Goal: Task Accomplishment & Management: Use online tool/utility

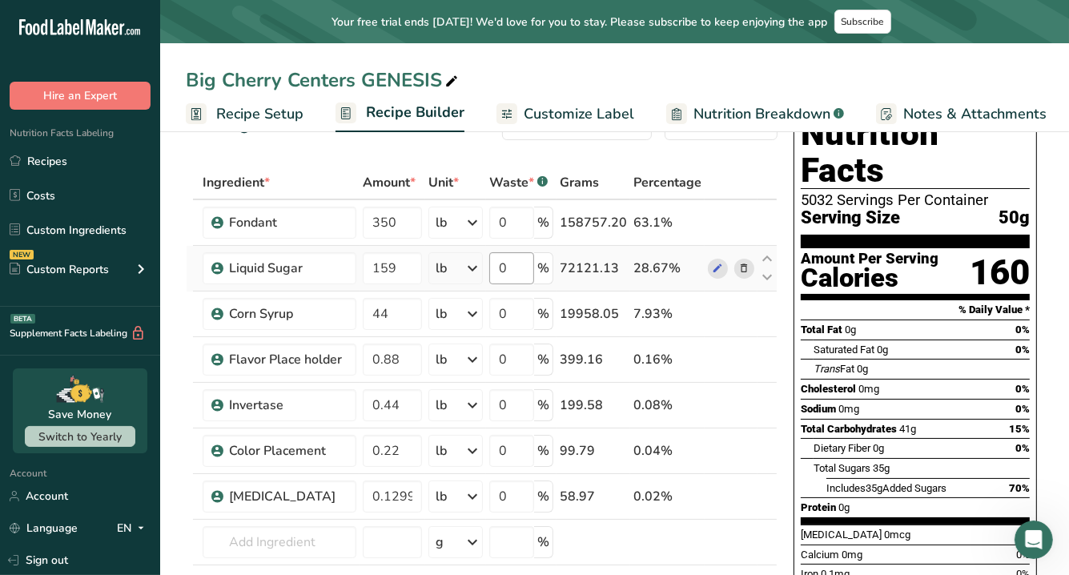
scroll to position [48, 0]
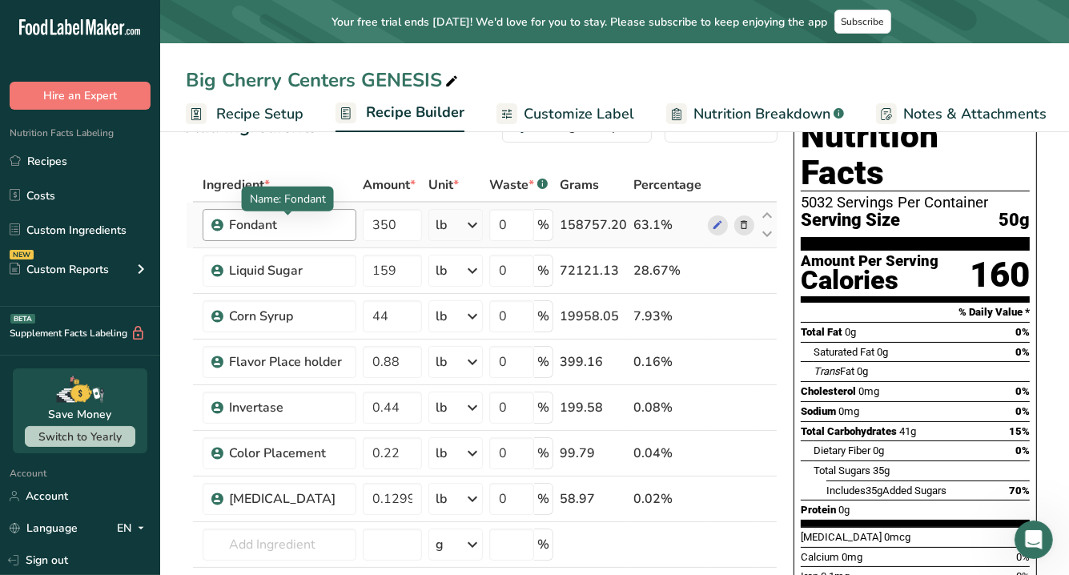
click at [262, 223] on div "Fondant" at bounding box center [288, 224] width 118 height 19
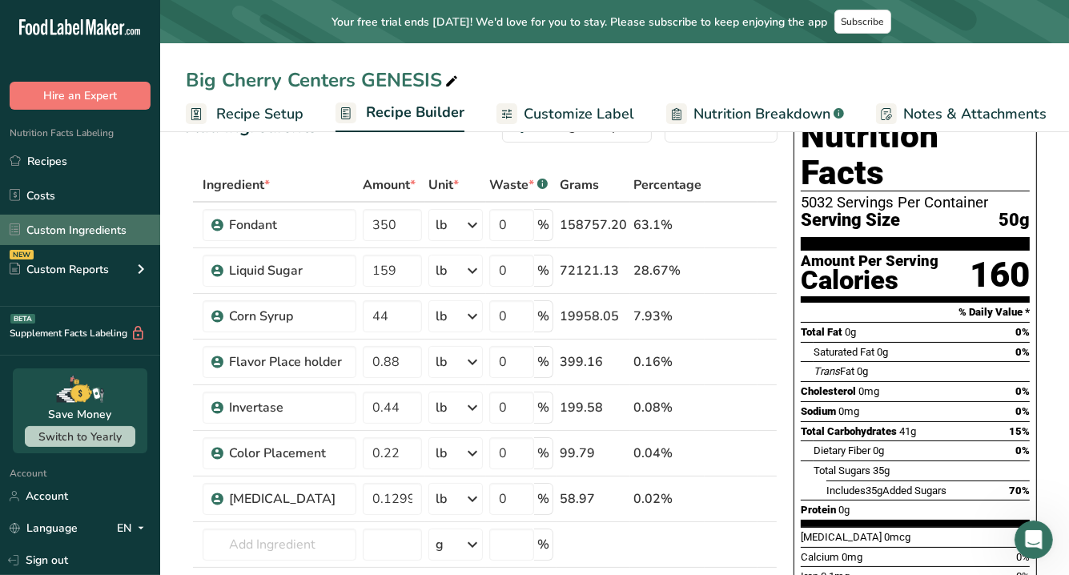
click at [99, 234] on link "Custom Ingredients" at bounding box center [80, 230] width 160 height 30
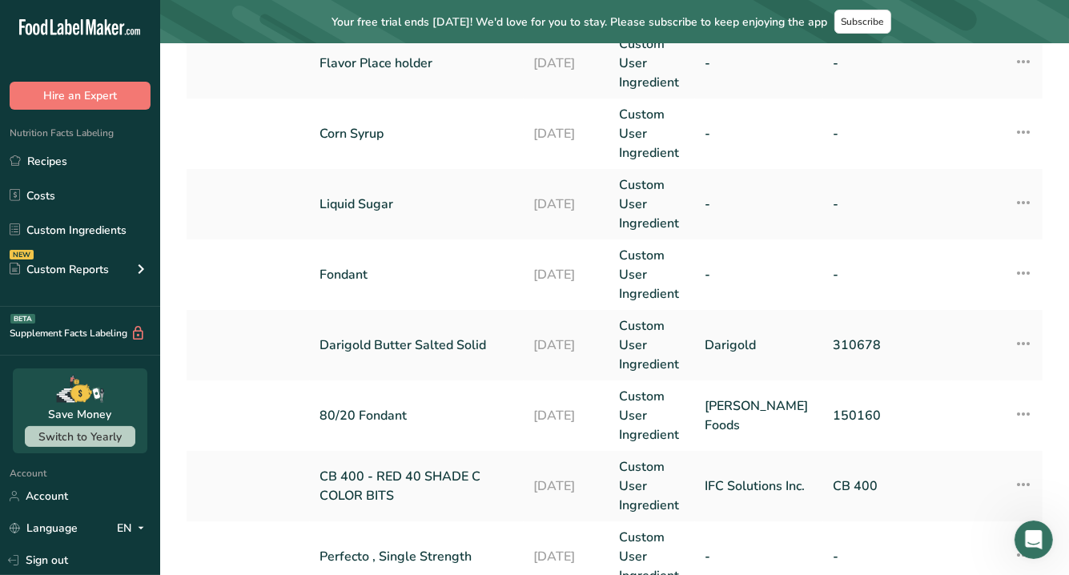
scroll to position [372, 0]
click at [1020, 268] on icon at bounding box center [1023, 272] width 19 height 29
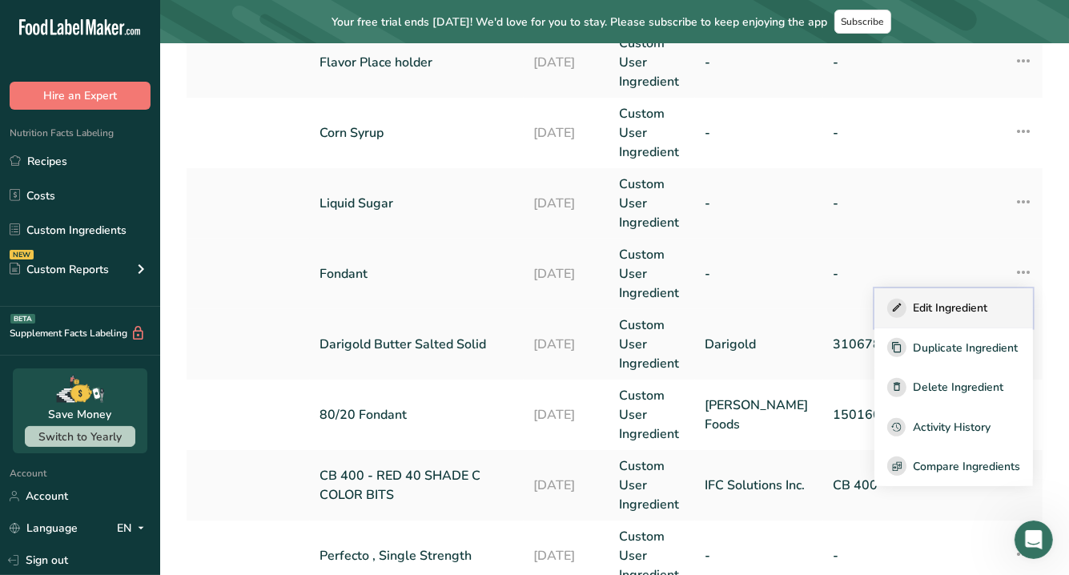
click at [975, 308] on span "Edit Ingredient" at bounding box center [950, 308] width 74 height 17
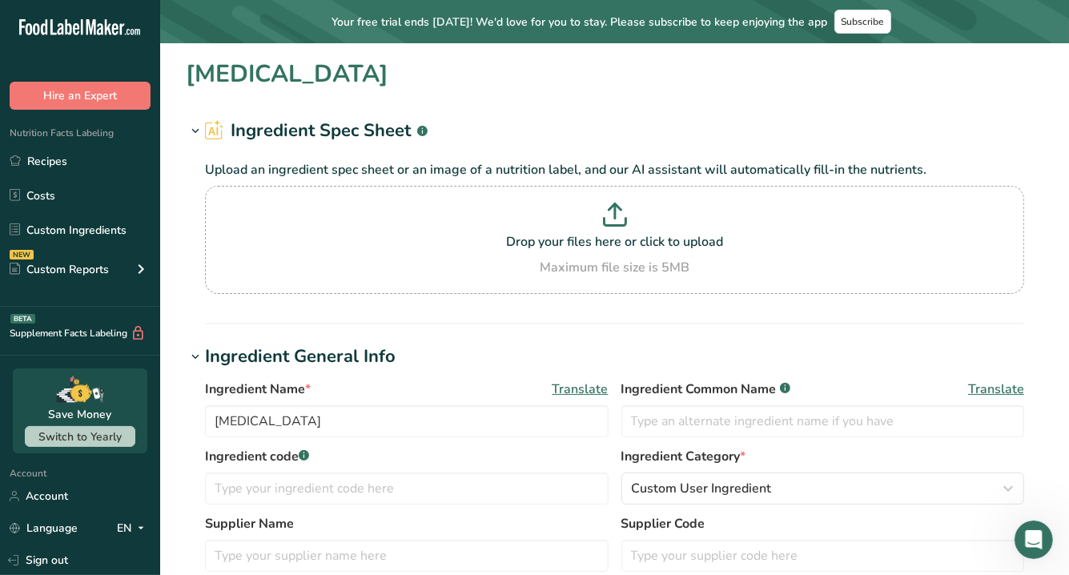
type input "Fondant"
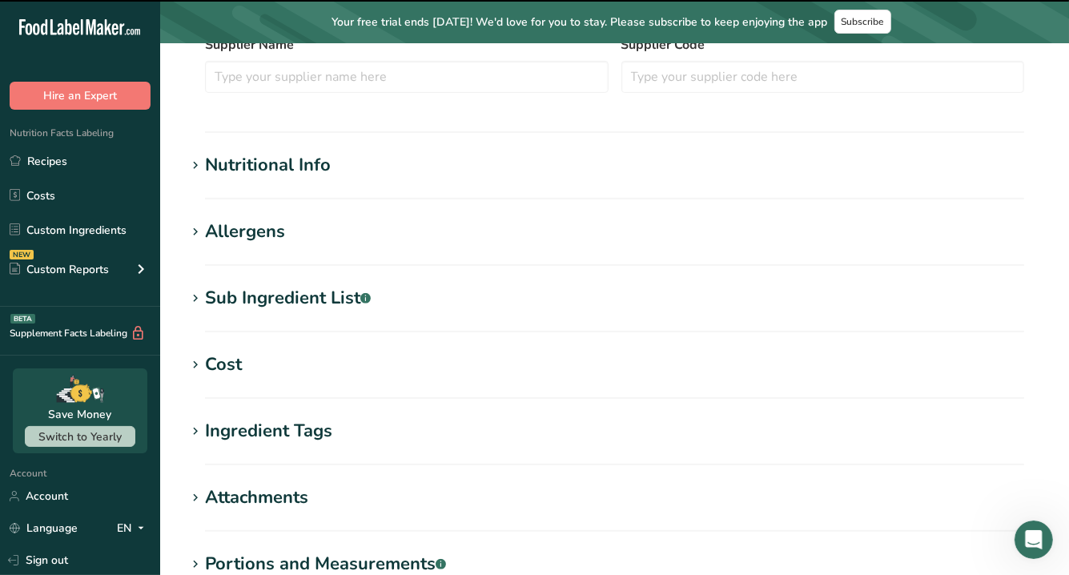
scroll to position [481, 0]
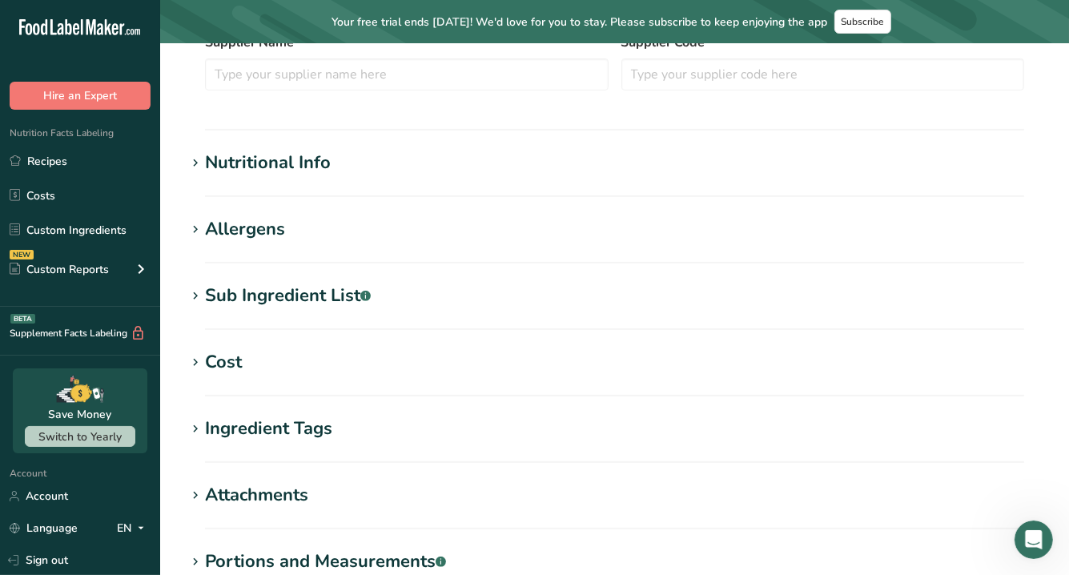
click at [288, 158] on div "Nutritional Info" at bounding box center [268, 163] width 126 height 26
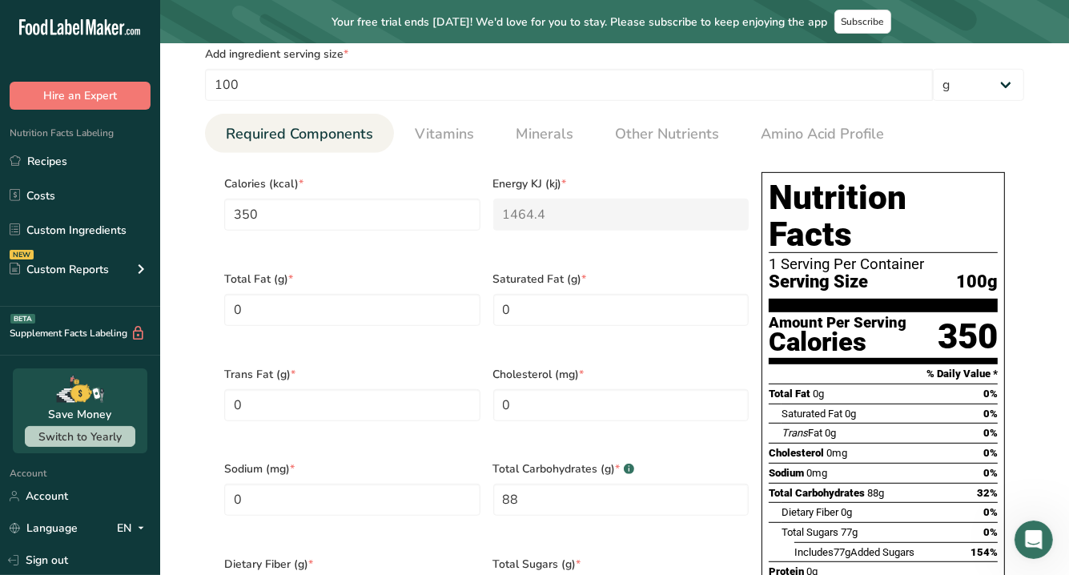
scroll to position [646, 0]
click at [1052, 110] on section "Edit Fondant Ingredient Spec Sheet .a-a{fill:#347362;}.b-a{fill:#fff;} Upload a…" at bounding box center [614, 359] width 909 height 1924
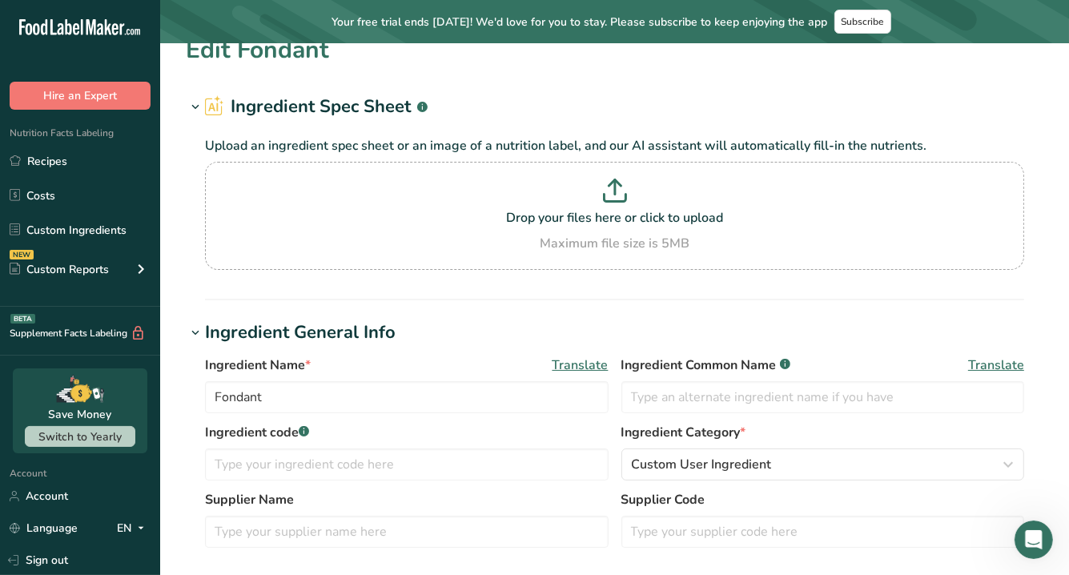
scroll to position [0, 0]
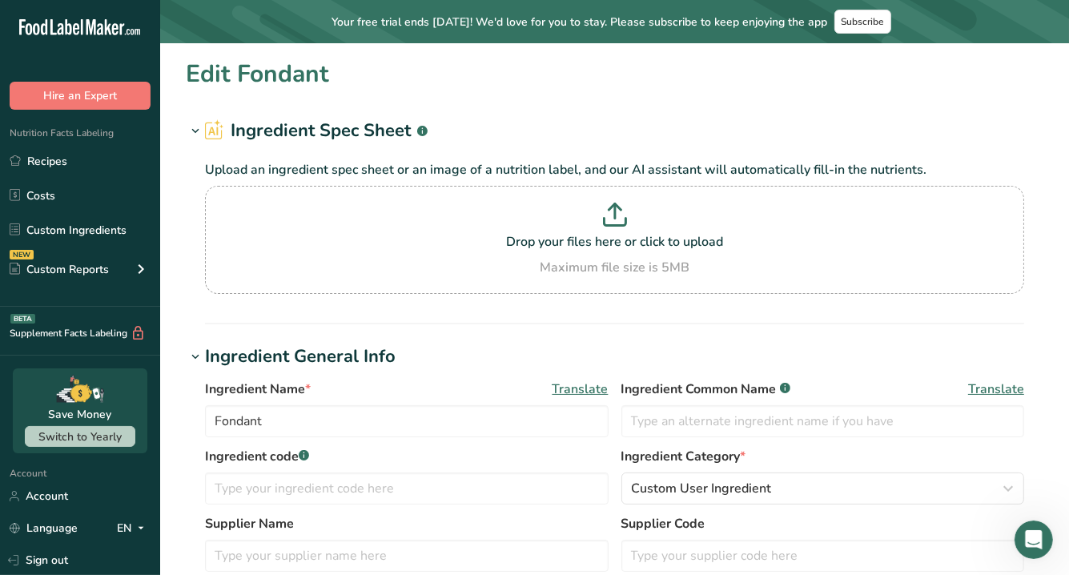
click at [131, 227] on link "Custom Ingredients" at bounding box center [80, 230] width 160 height 30
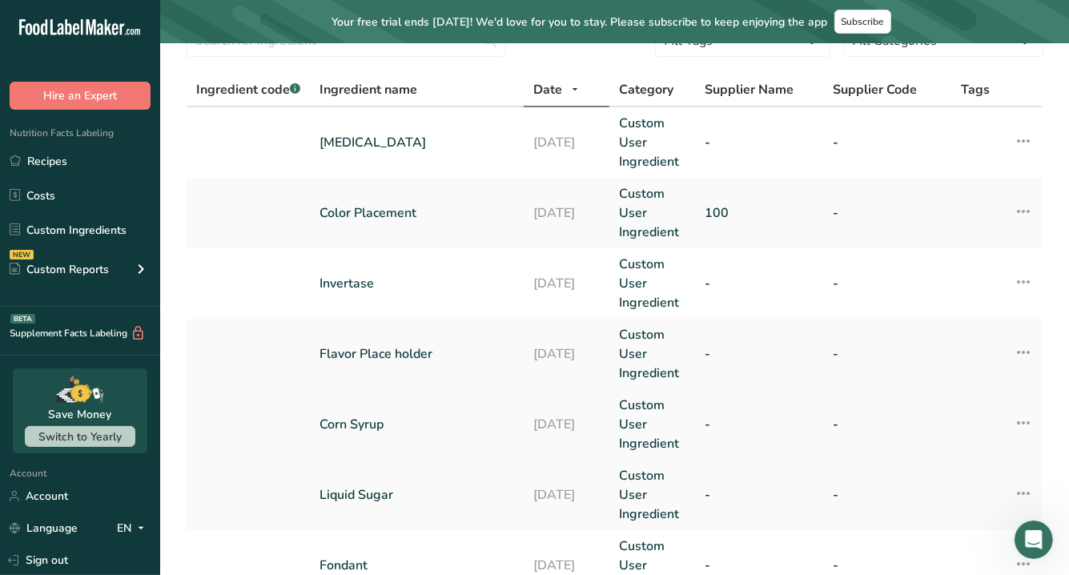
scroll to position [83, 0]
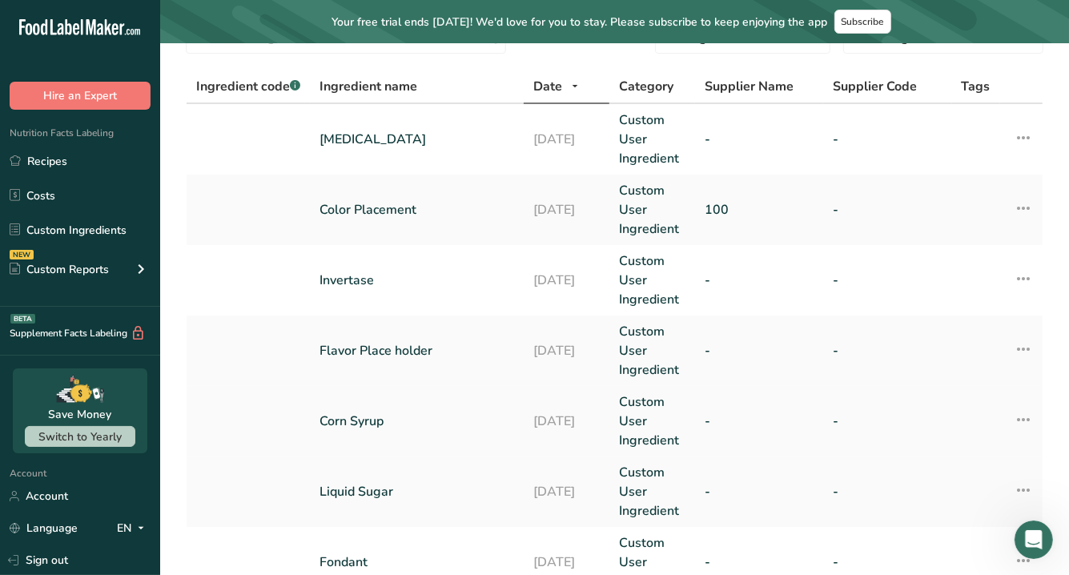
click at [359, 425] on link "Corn Syrup" at bounding box center [417, 421] width 195 height 19
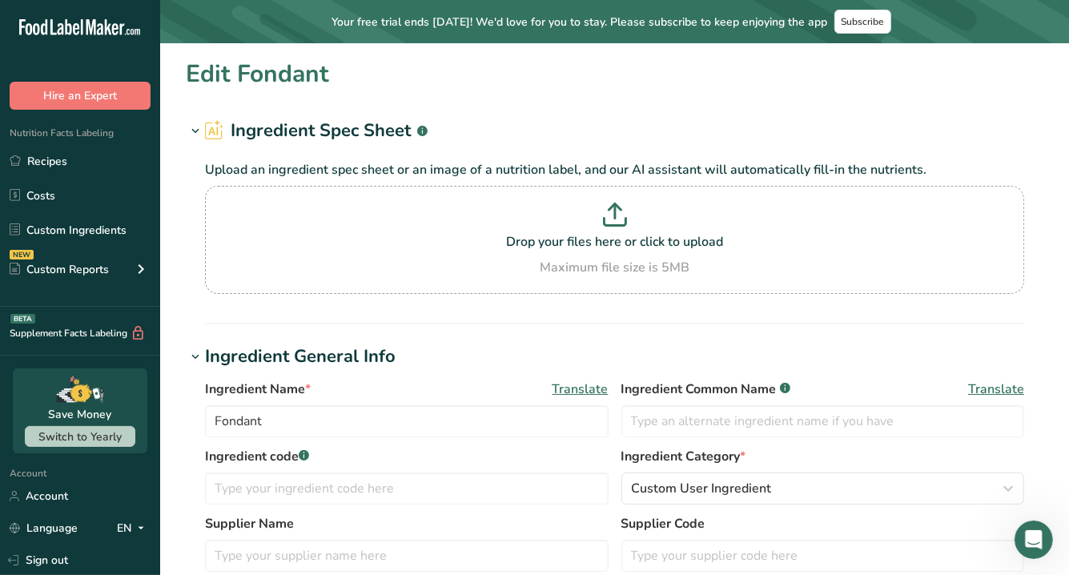
type input "Corn Syrup"
click at [63, 167] on link "Recipes" at bounding box center [80, 161] width 160 height 30
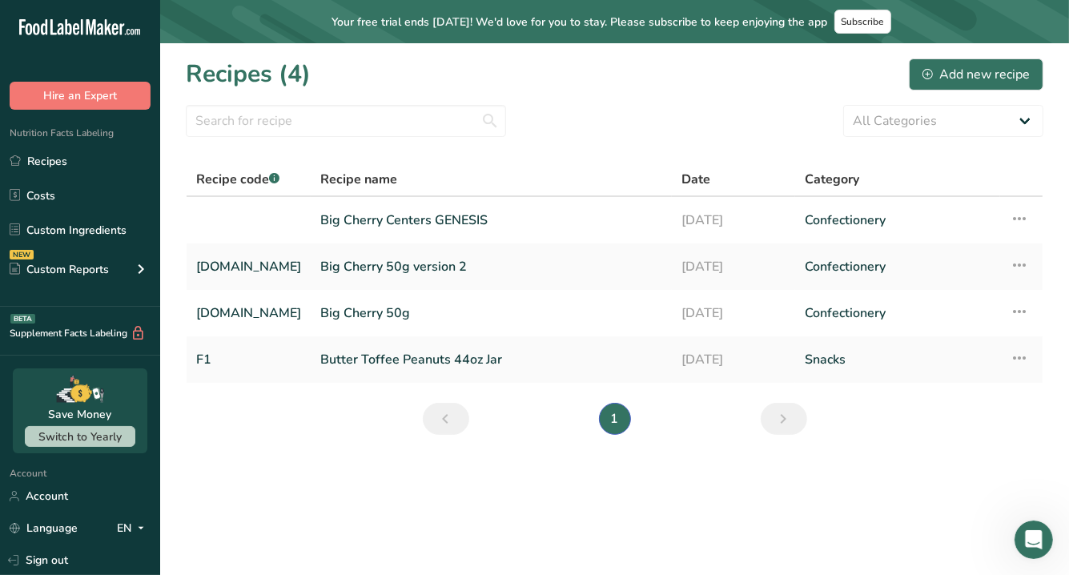
click at [1060, 164] on section "Recipes (4) Add new recipe All Categories Baked Goods [GEOGRAPHIC_DATA] Confect…" at bounding box center [614, 251] width 909 height 417
click at [391, 272] on link "Big Cherry 50g version 2" at bounding box center [491, 267] width 342 height 34
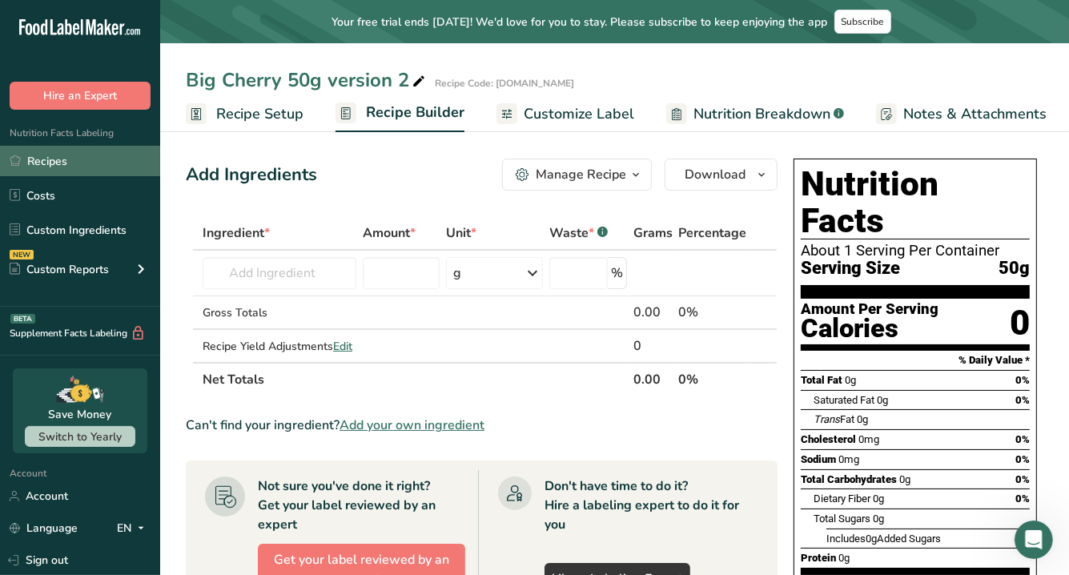
click at [64, 167] on link "Recipes" at bounding box center [80, 161] width 160 height 30
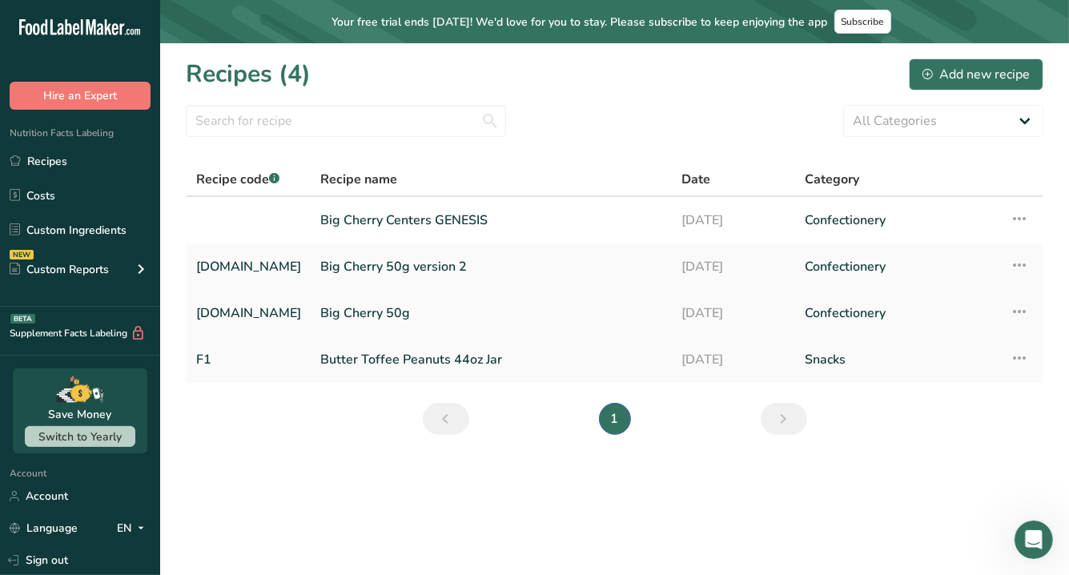
click at [355, 312] on link "Big Cherry 50g" at bounding box center [491, 313] width 342 height 34
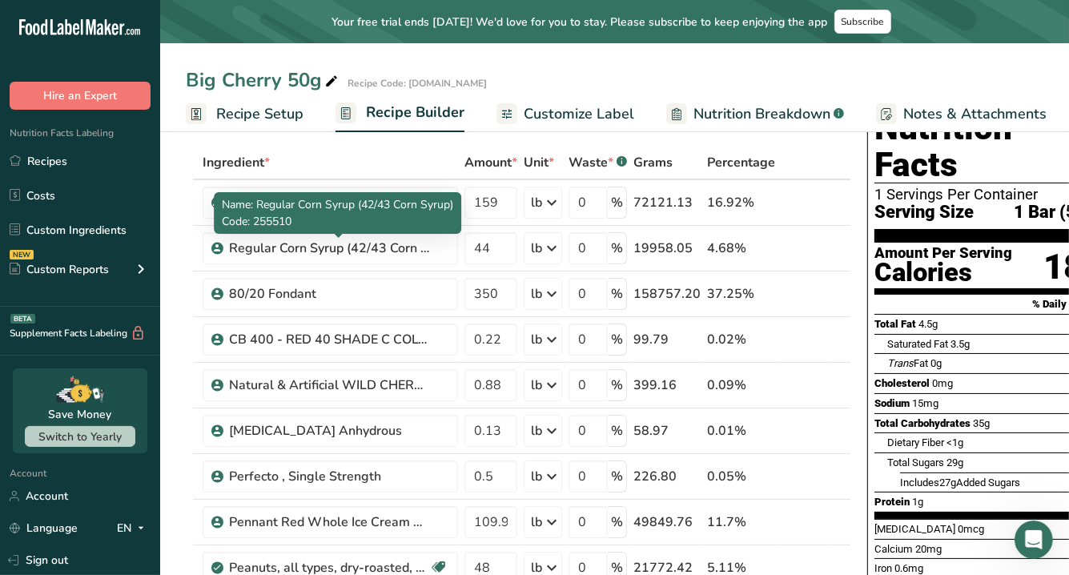
scroll to position [70, 0]
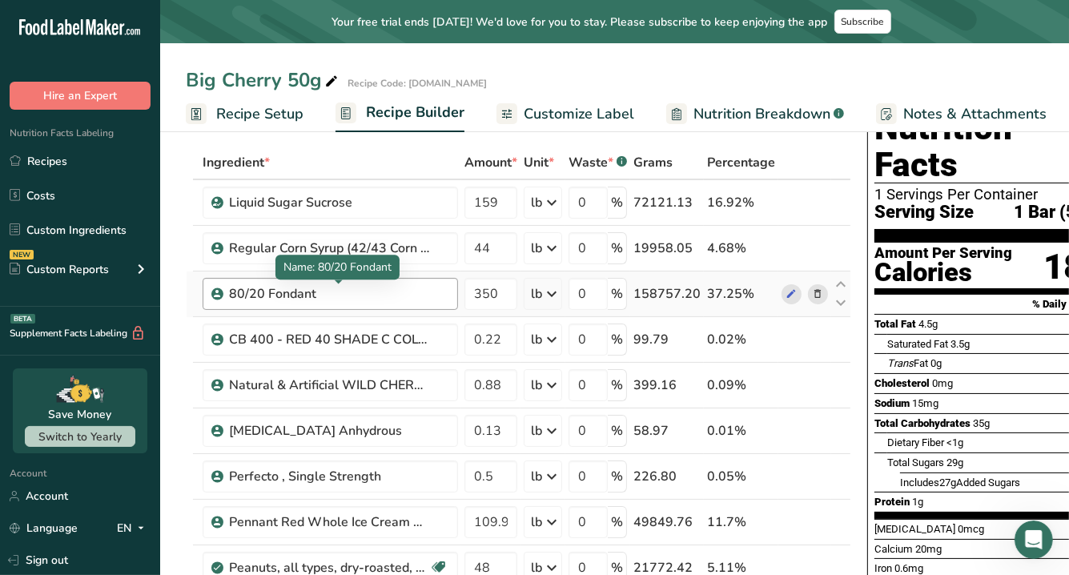
click at [304, 293] on div "80/20 Fondant" at bounding box center [329, 293] width 200 height 19
click at [786, 292] on icon at bounding box center [791, 294] width 11 height 17
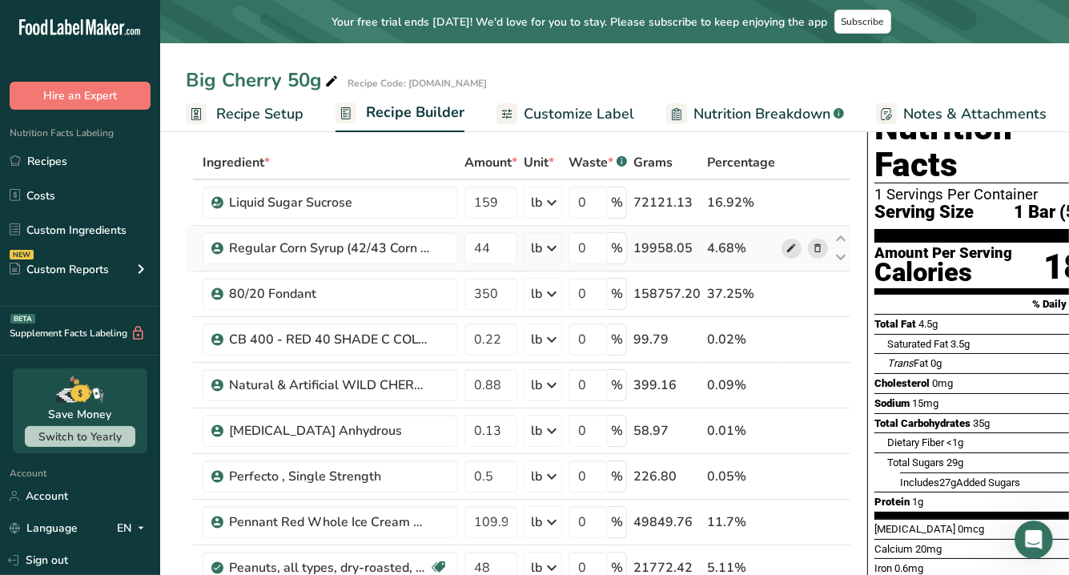
click at [786, 251] on icon at bounding box center [791, 248] width 11 height 17
click at [786, 206] on link "i" at bounding box center [792, 203] width 20 height 20
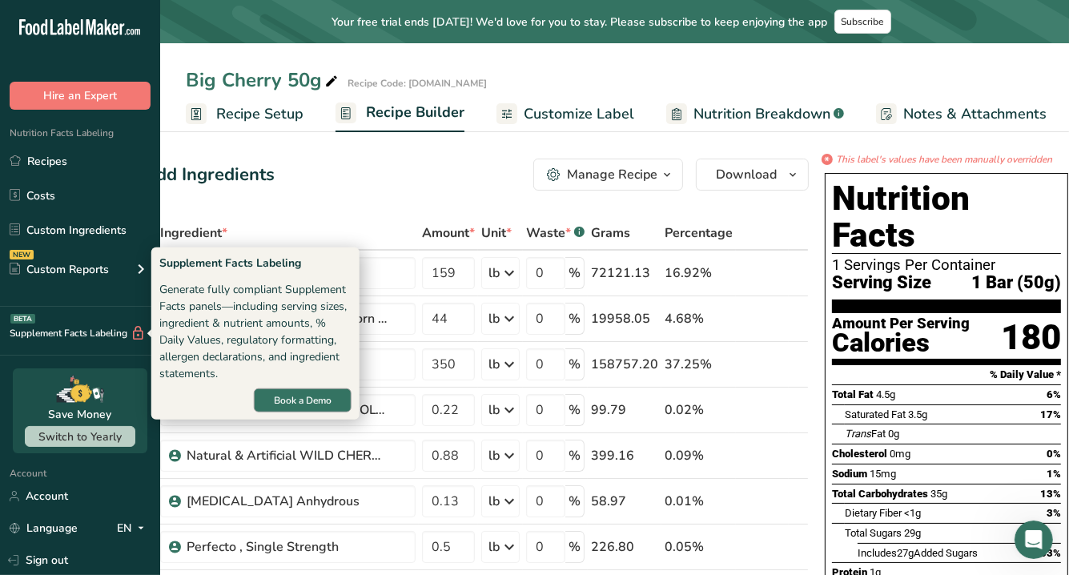
scroll to position [0, 0]
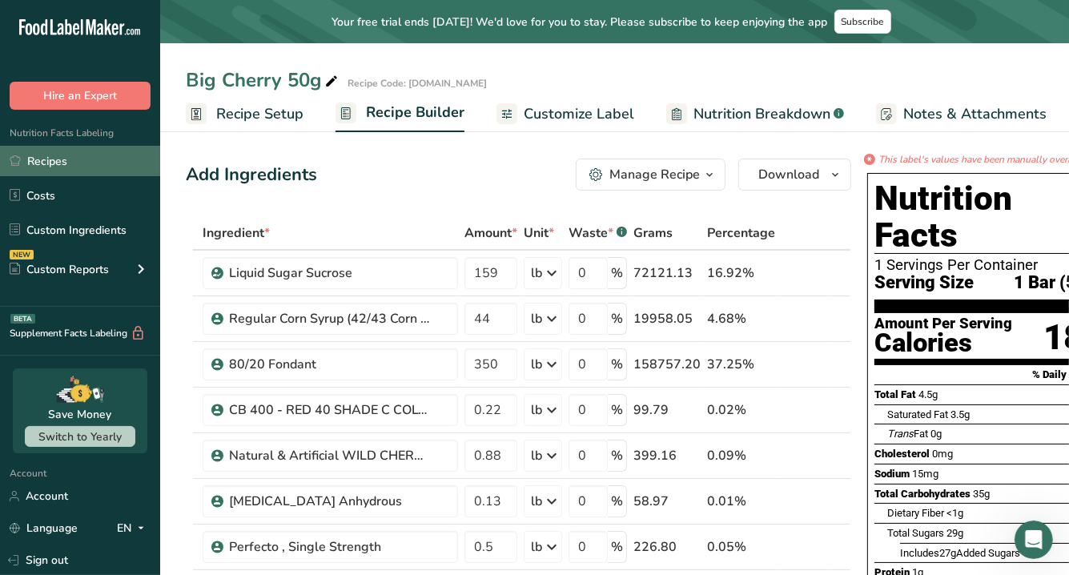
click at [29, 164] on link "Recipes" at bounding box center [80, 161] width 160 height 30
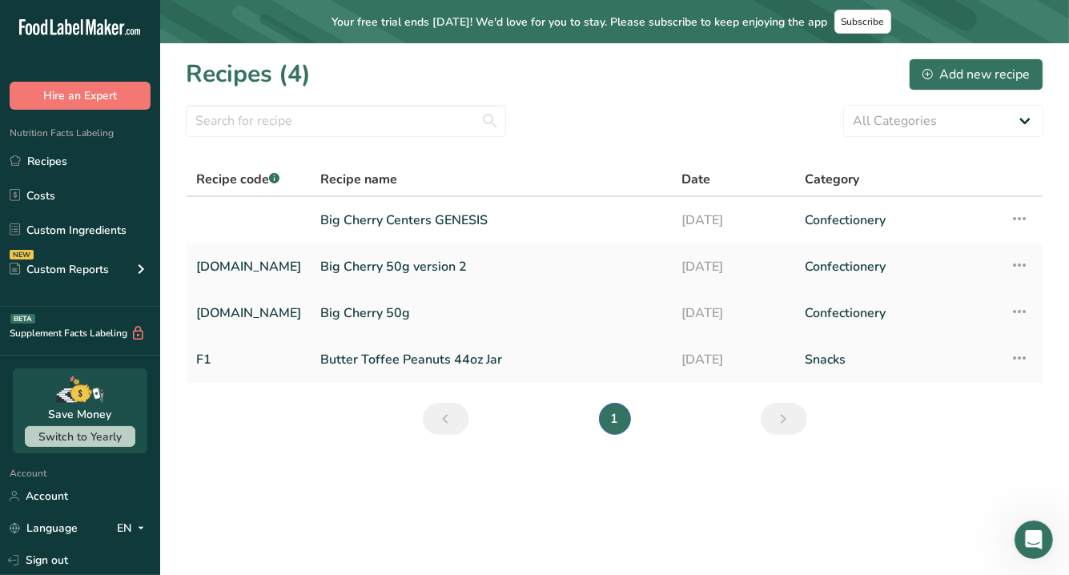
click at [1016, 315] on icon at bounding box center [1019, 311] width 19 height 29
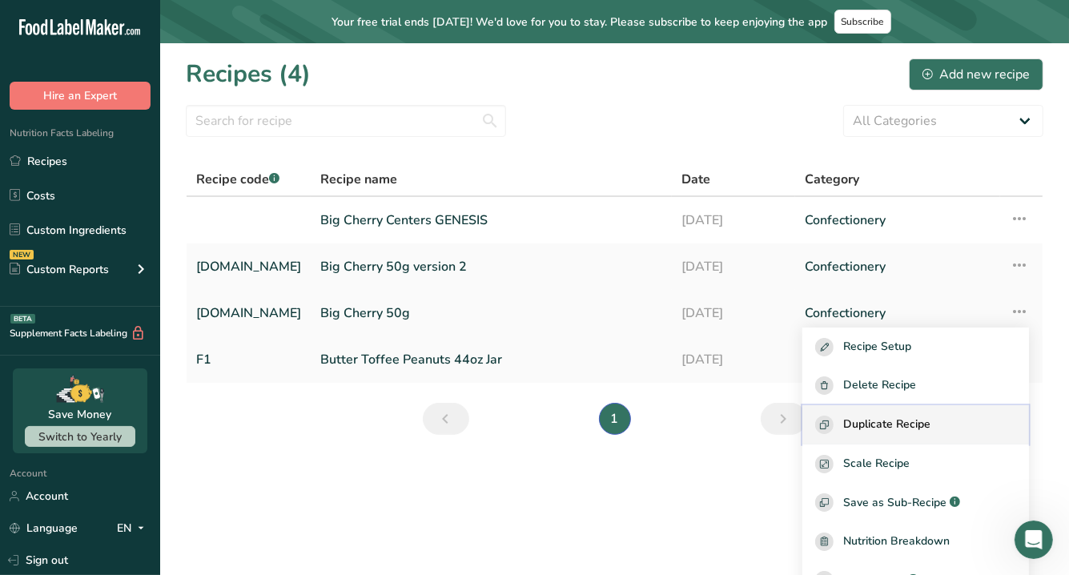
click at [931, 419] on span "Duplicate Recipe" at bounding box center [886, 425] width 87 height 18
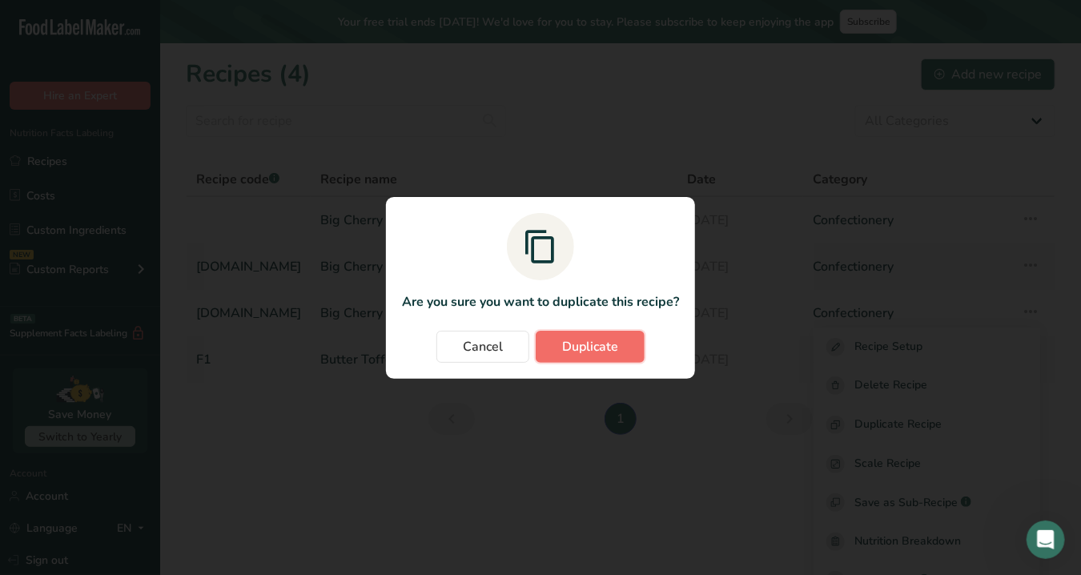
click at [553, 348] on button "Duplicate" at bounding box center [590, 347] width 109 height 32
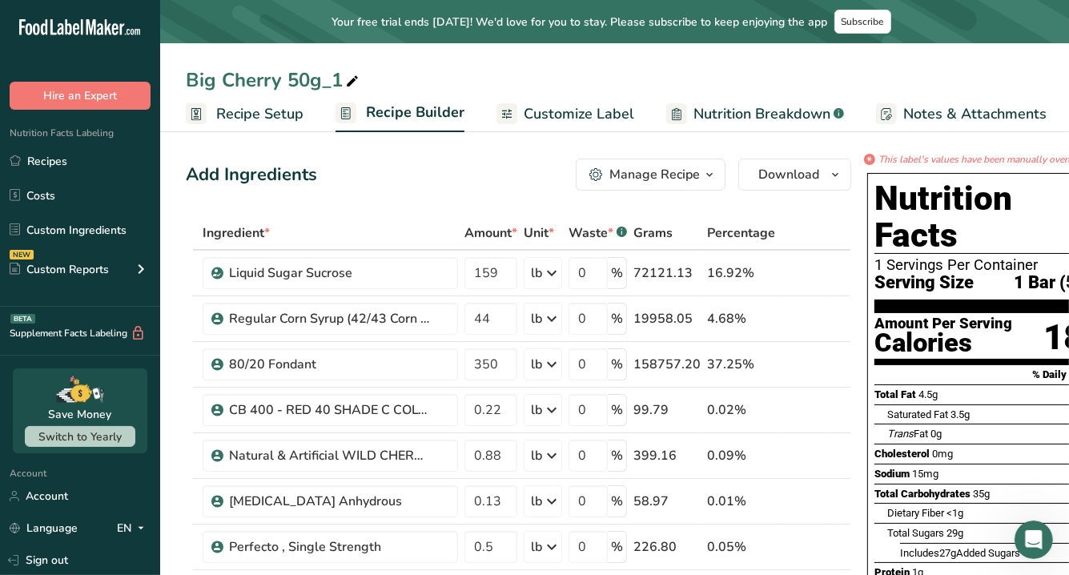
click at [348, 81] on icon at bounding box center [352, 81] width 14 height 22
click at [348, 81] on input "Big Cherry 50g" at bounding box center [615, 80] width 858 height 29
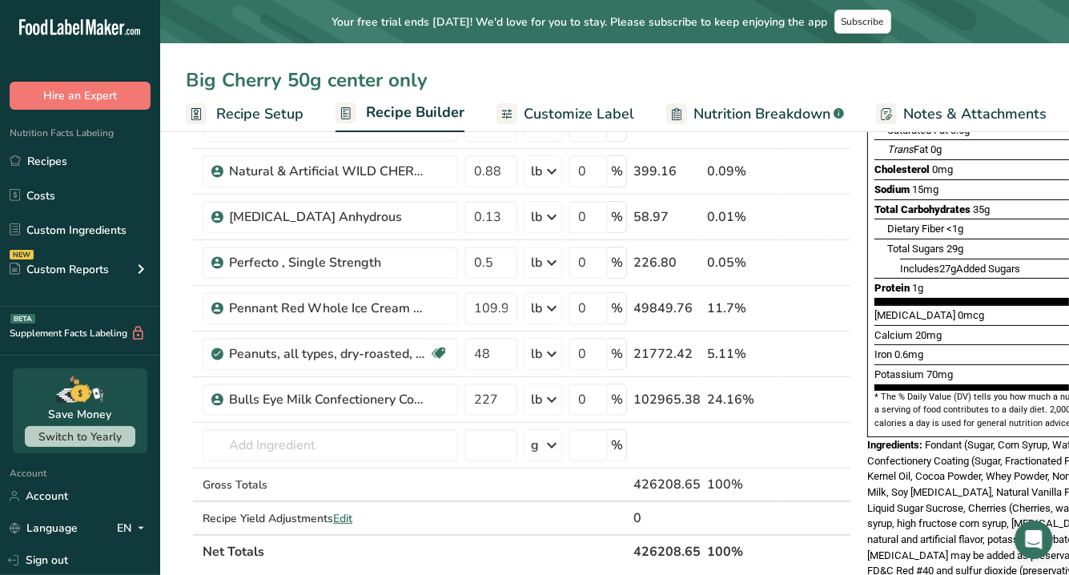
scroll to position [284, 0]
type input "Big Cherry 50g center only"
click at [816, 396] on icon at bounding box center [818, 400] width 11 height 17
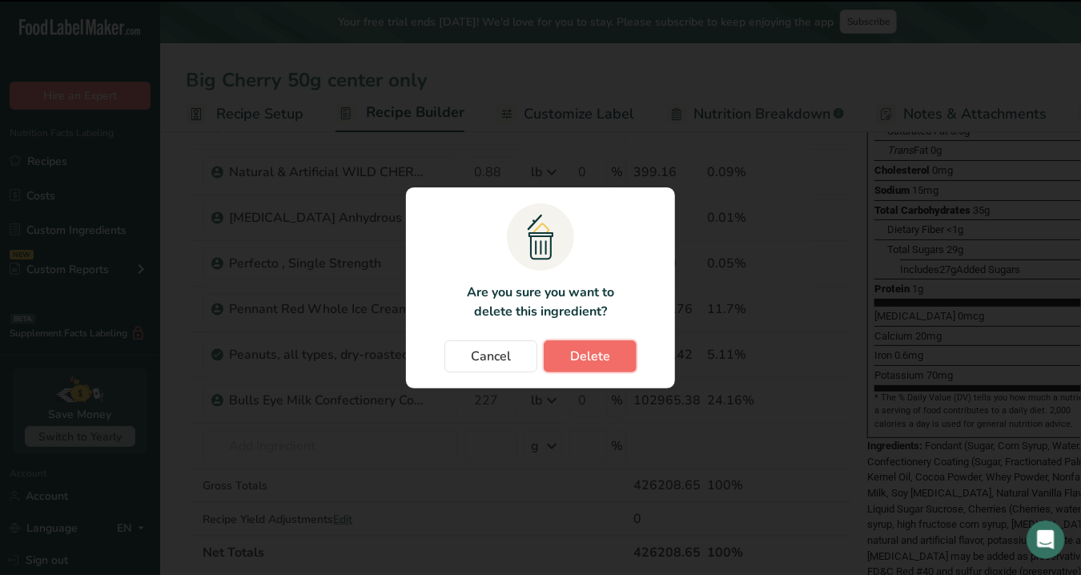
click at [562, 362] on button "Delete" at bounding box center [590, 356] width 93 height 32
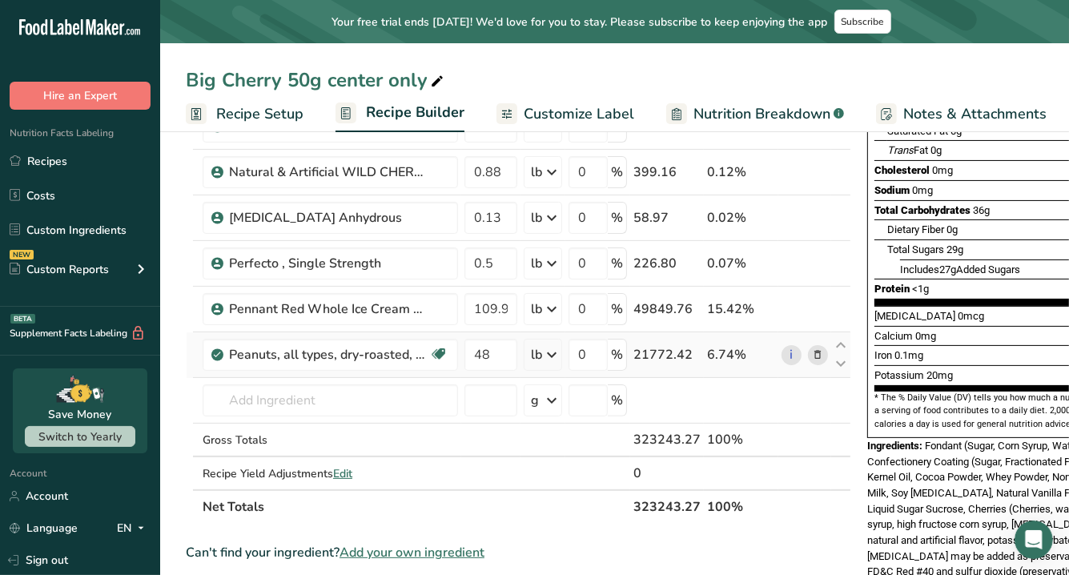
click at [814, 355] on icon at bounding box center [818, 355] width 11 height 17
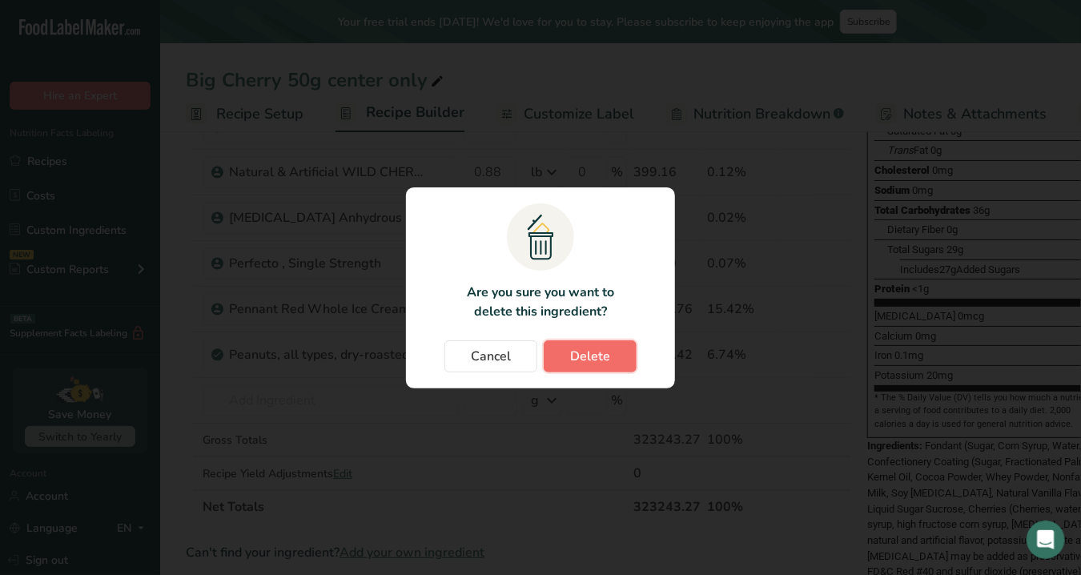
click at [609, 356] on button "Delete" at bounding box center [590, 356] width 93 height 32
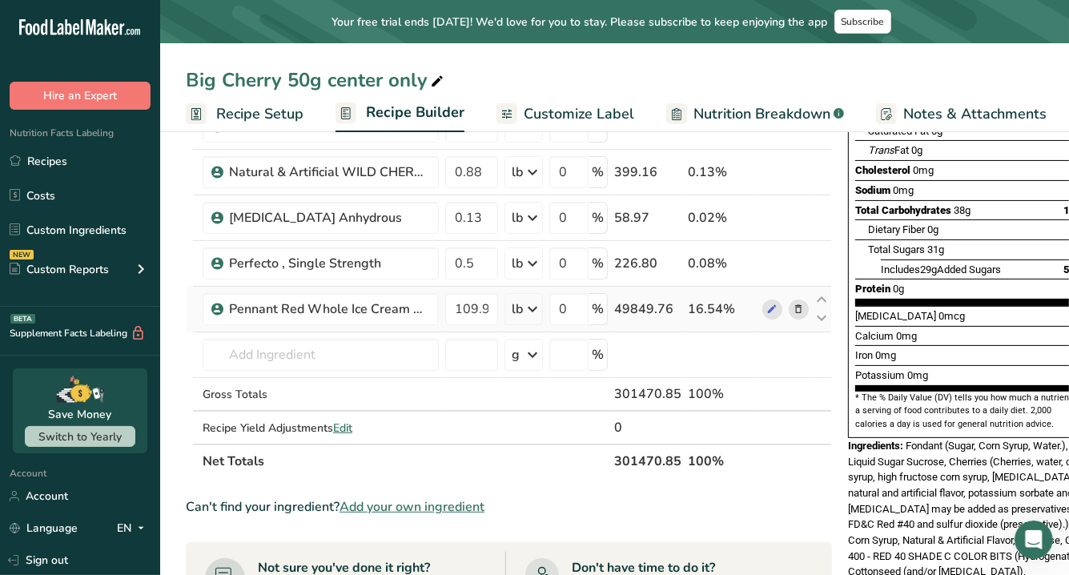
click at [794, 308] on icon at bounding box center [799, 309] width 11 height 17
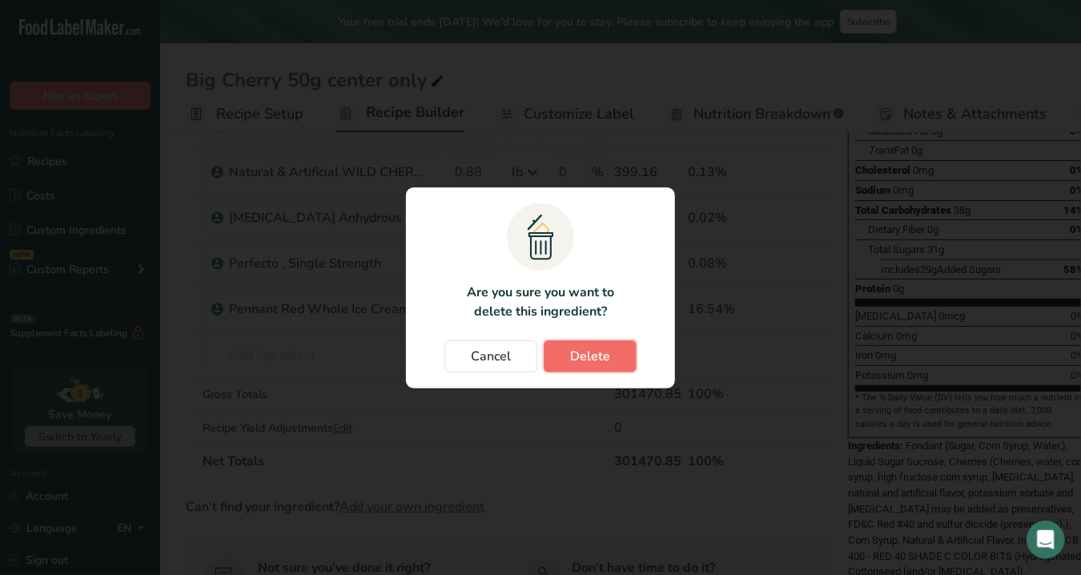
click at [590, 353] on span "Delete" at bounding box center [590, 356] width 40 height 19
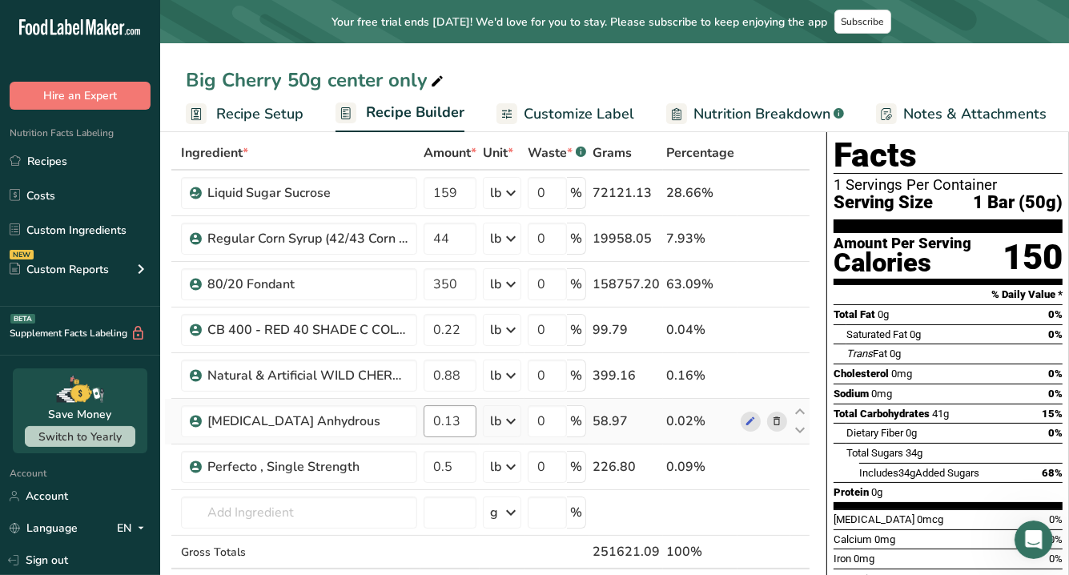
scroll to position [82, 0]
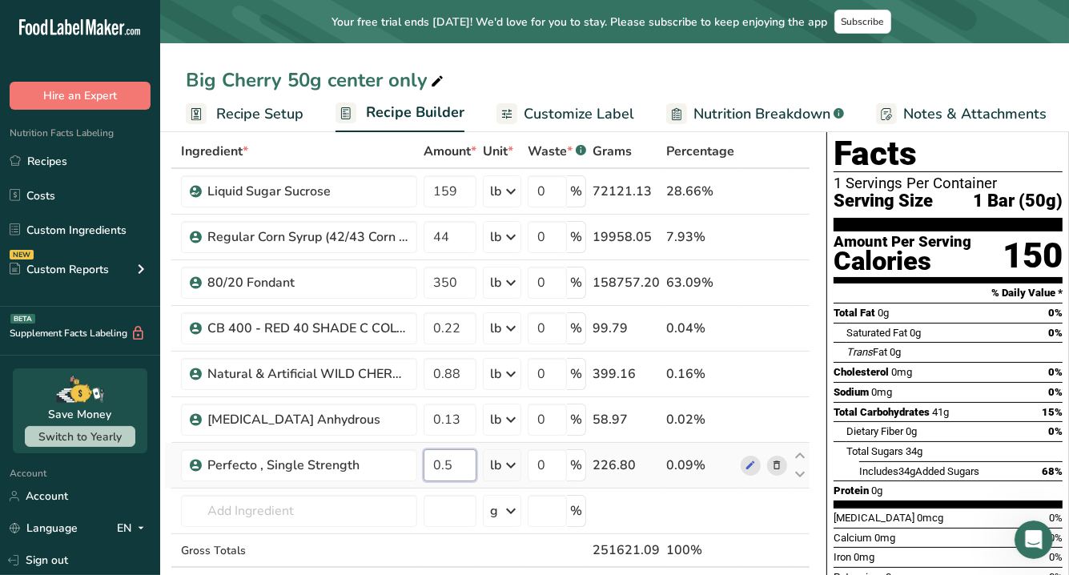
click at [458, 454] on input "0.5" at bounding box center [450, 465] width 53 height 32
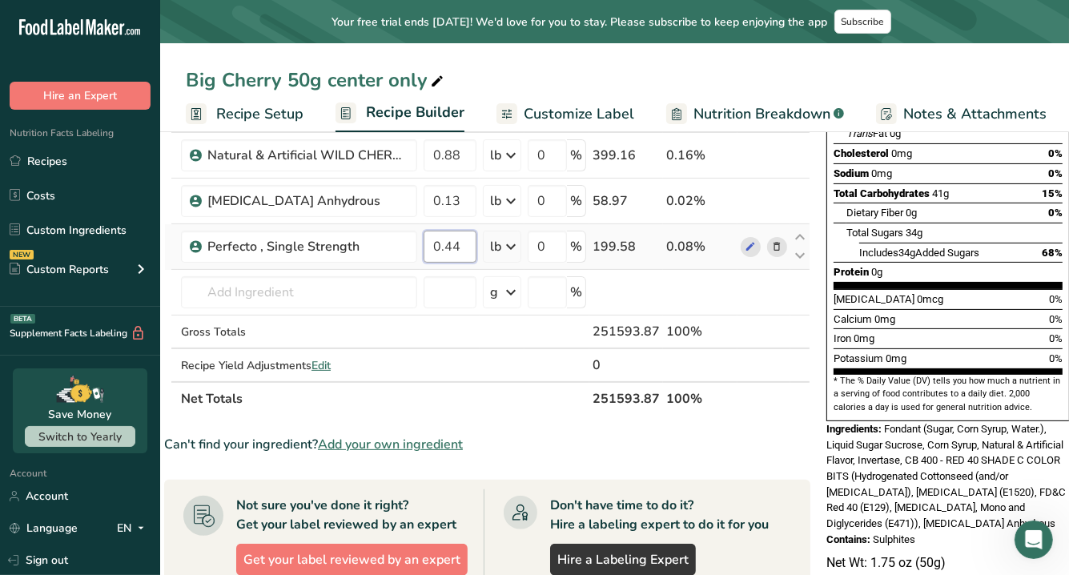
scroll to position [300, 0]
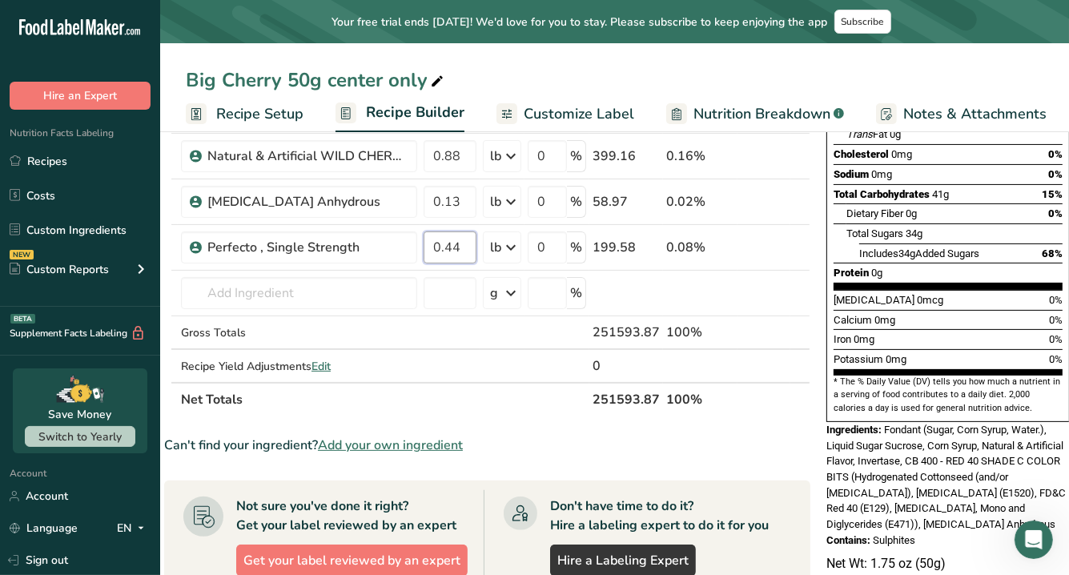
type input "0.44"
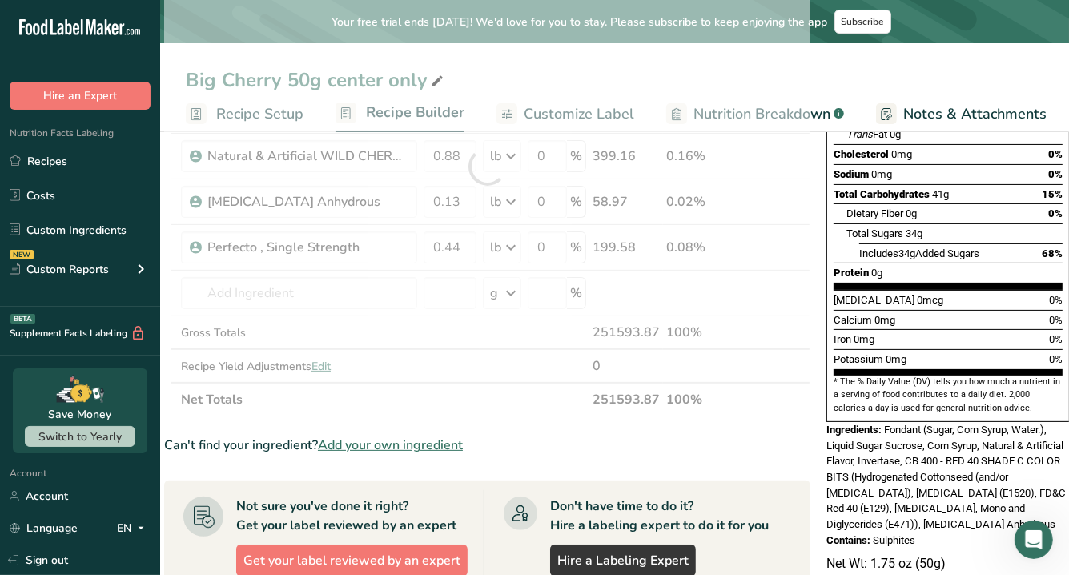
click at [605, 422] on section "Ingredient * Amount * Unit * Waste * .a-a{fill:#347362;}.b-a{fill:#fff;} Grams …" at bounding box center [487, 446] width 646 height 1058
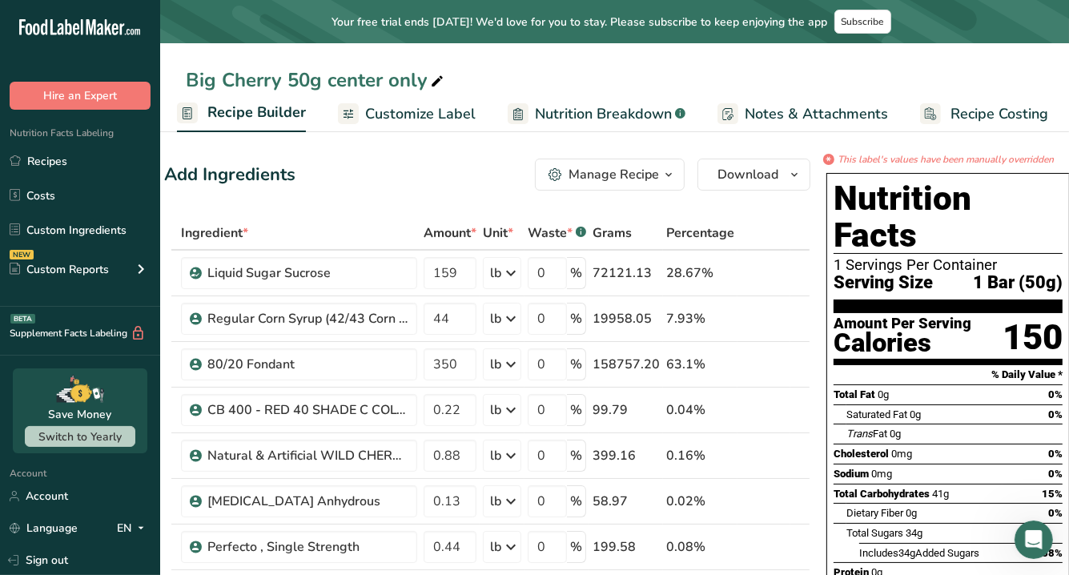
scroll to position [0, 163]
click at [1016, 162] on icon "This label's values have been manually overridden" at bounding box center [946, 159] width 216 height 14
click at [64, 155] on link "Recipes" at bounding box center [80, 161] width 160 height 30
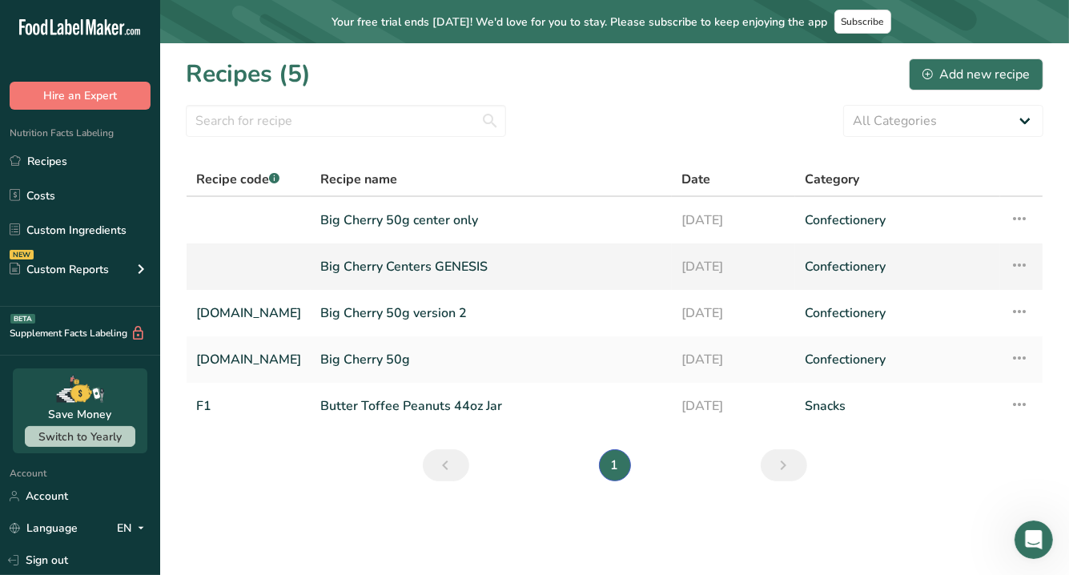
click at [376, 264] on link "Big Cherry Centers GENESIS" at bounding box center [491, 267] width 342 height 34
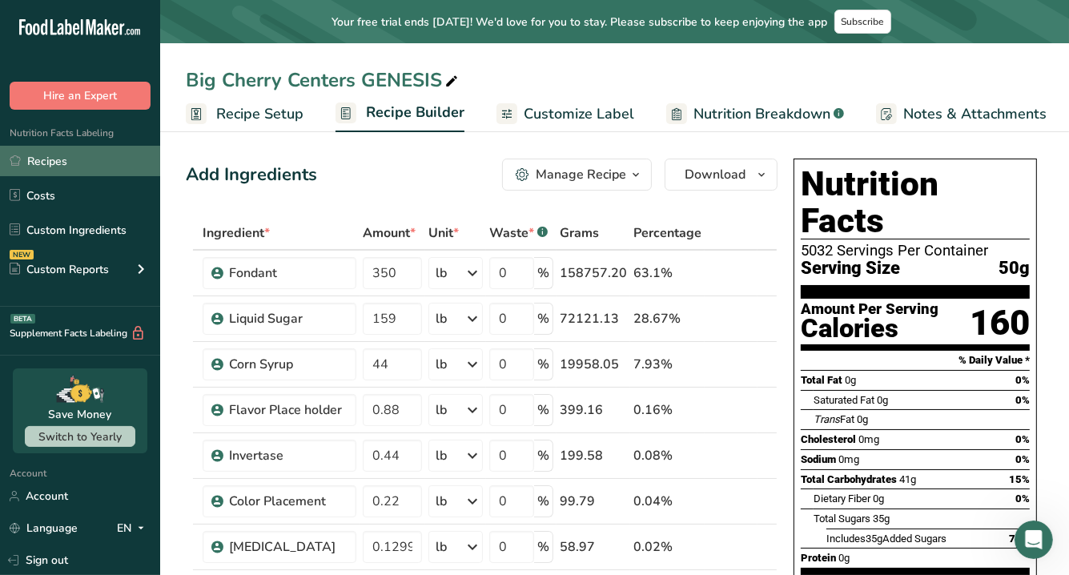
click at [99, 167] on link "Recipes" at bounding box center [80, 161] width 160 height 30
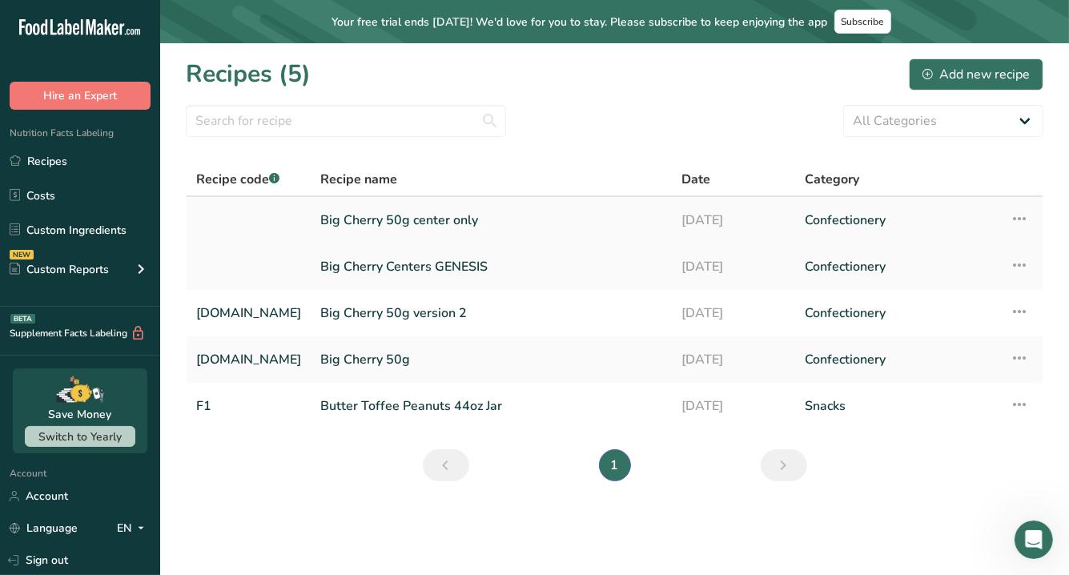
click at [408, 219] on link "Big Cherry 50g center only" at bounding box center [491, 220] width 342 height 34
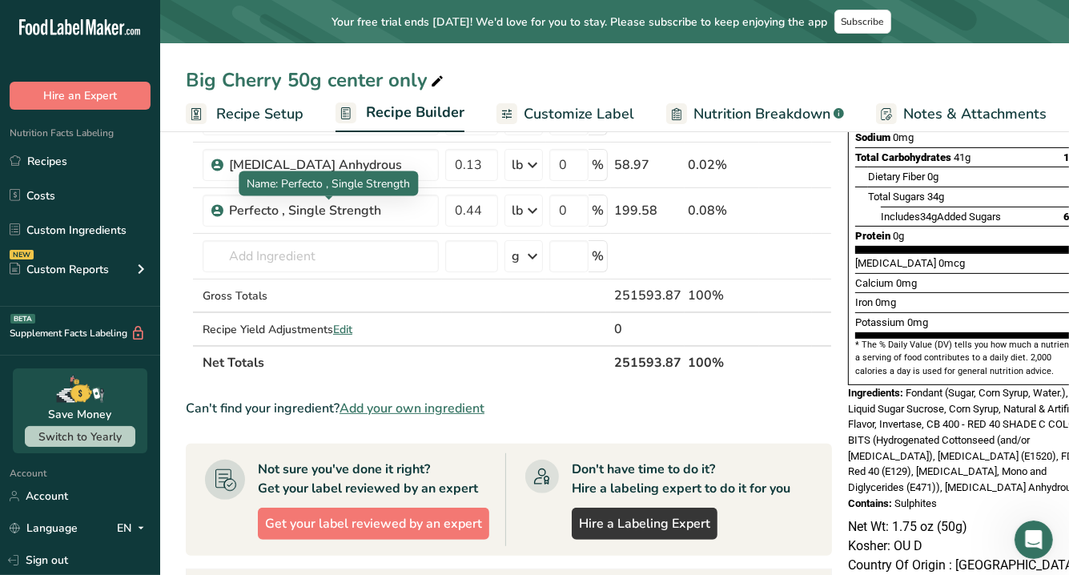
scroll to position [336, 0]
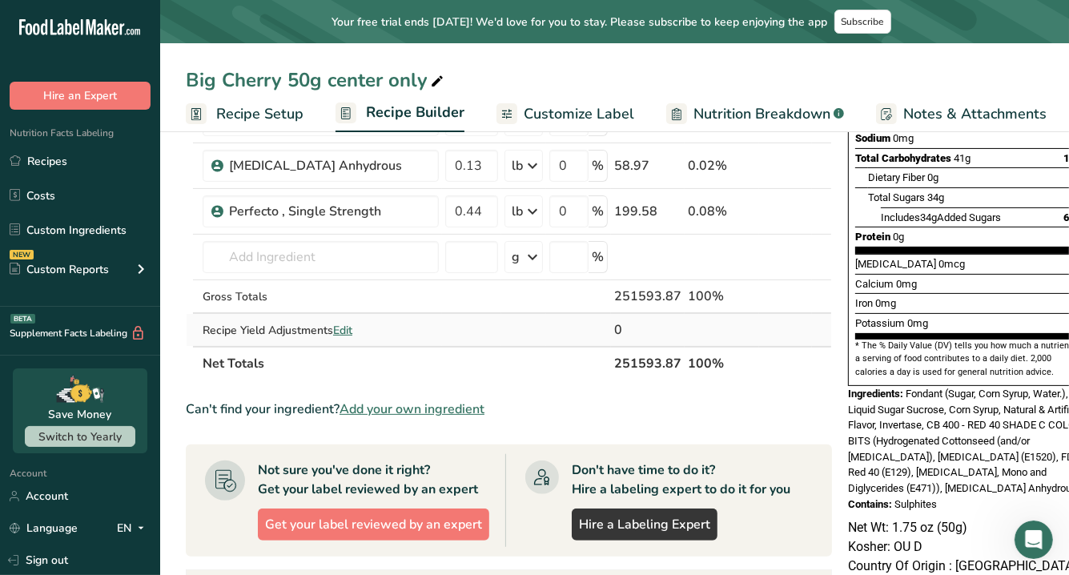
click at [346, 326] on span "Edit" at bounding box center [342, 330] width 19 height 15
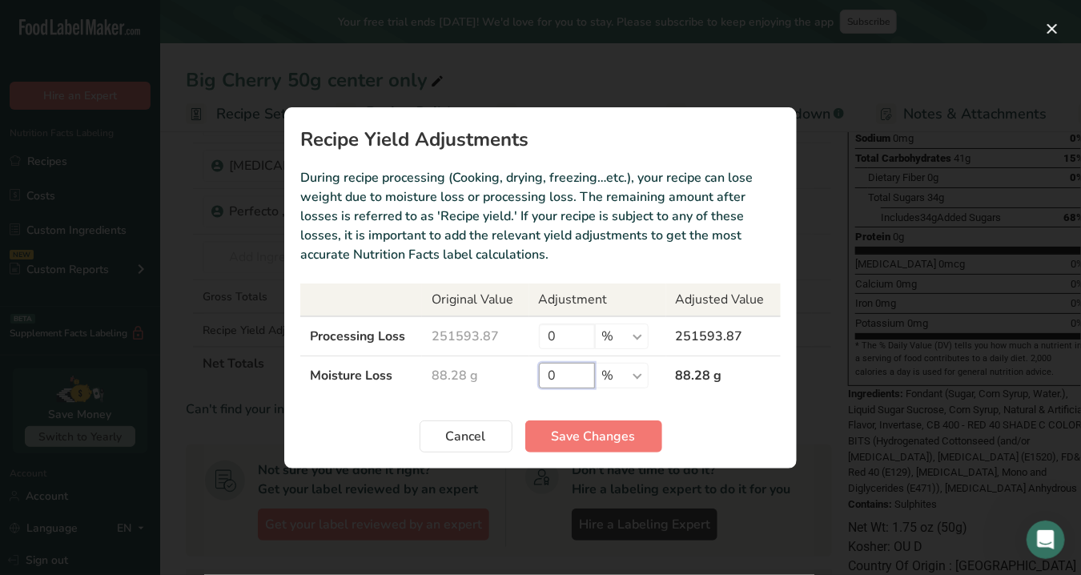
click at [571, 386] on input "0" at bounding box center [567, 376] width 56 height 26
type input "18"
click at [584, 435] on span "Save Changes" at bounding box center [594, 436] width 84 height 19
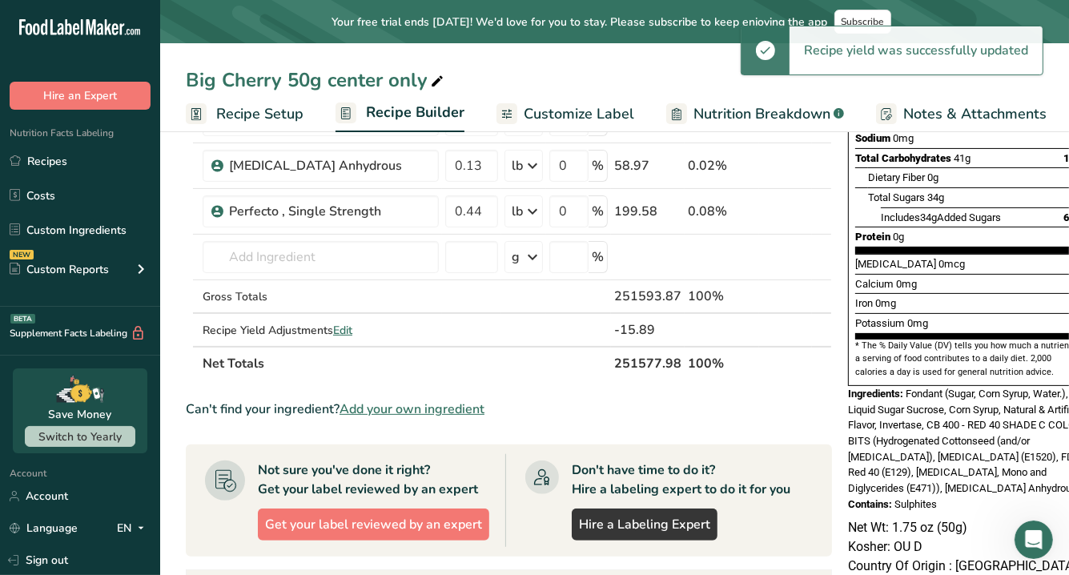
scroll to position [0, 0]
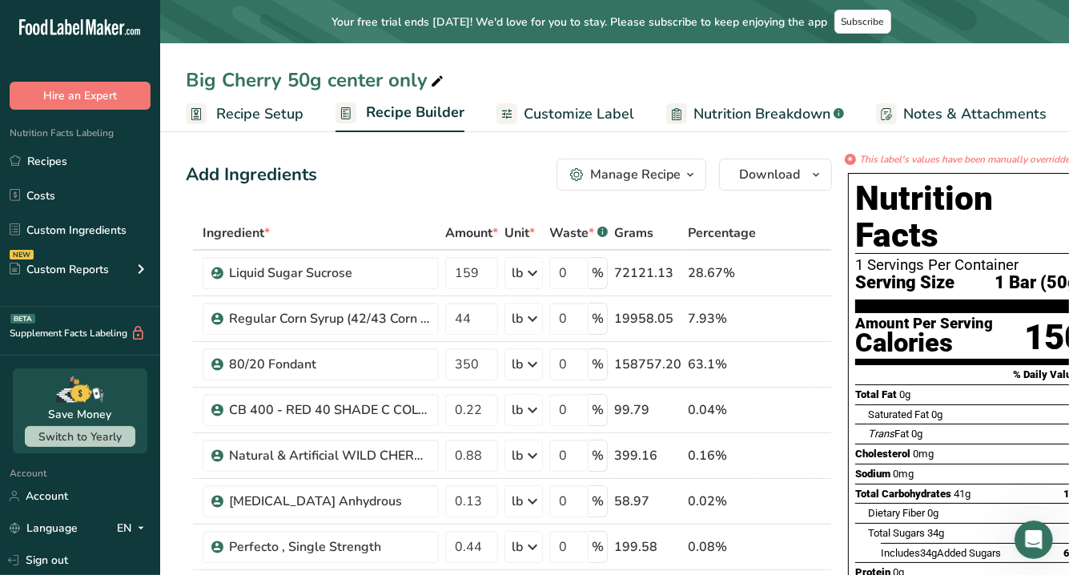
click at [595, 113] on span "Customize Label" at bounding box center [579, 114] width 111 height 22
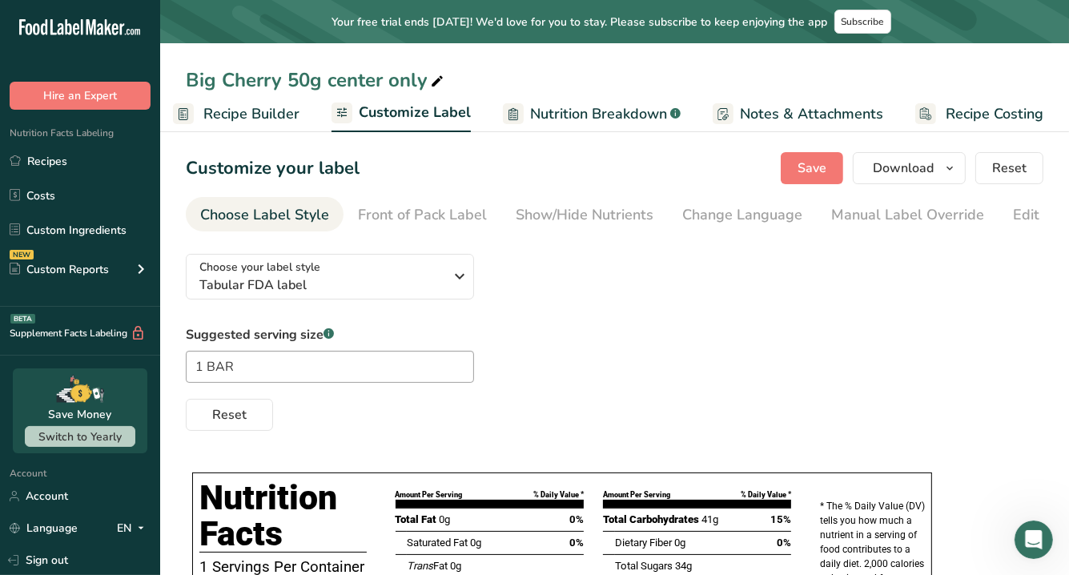
click at [211, 100] on link "Recipe Builder" at bounding box center [236, 114] width 127 height 36
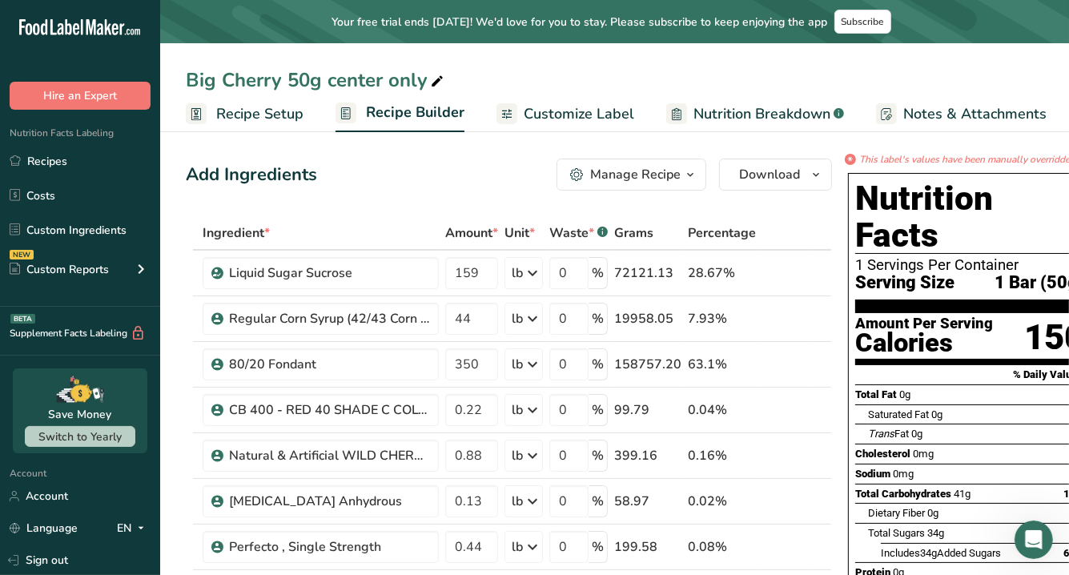
click at [234, 114] on span "Recipe Setup" at bounding box center [259, 114] width 87 height 22
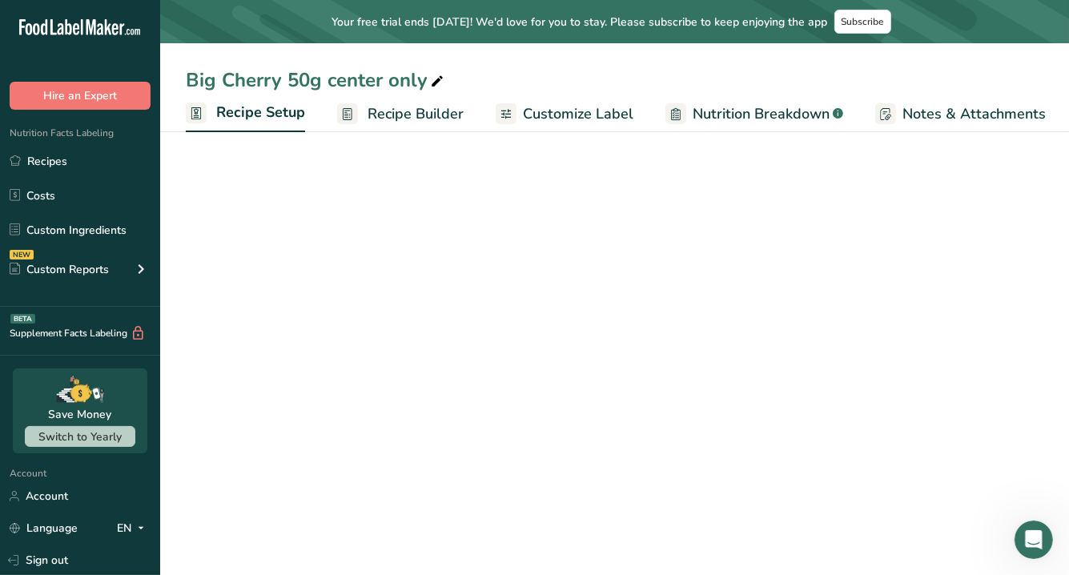
scroll to position [0, 6]
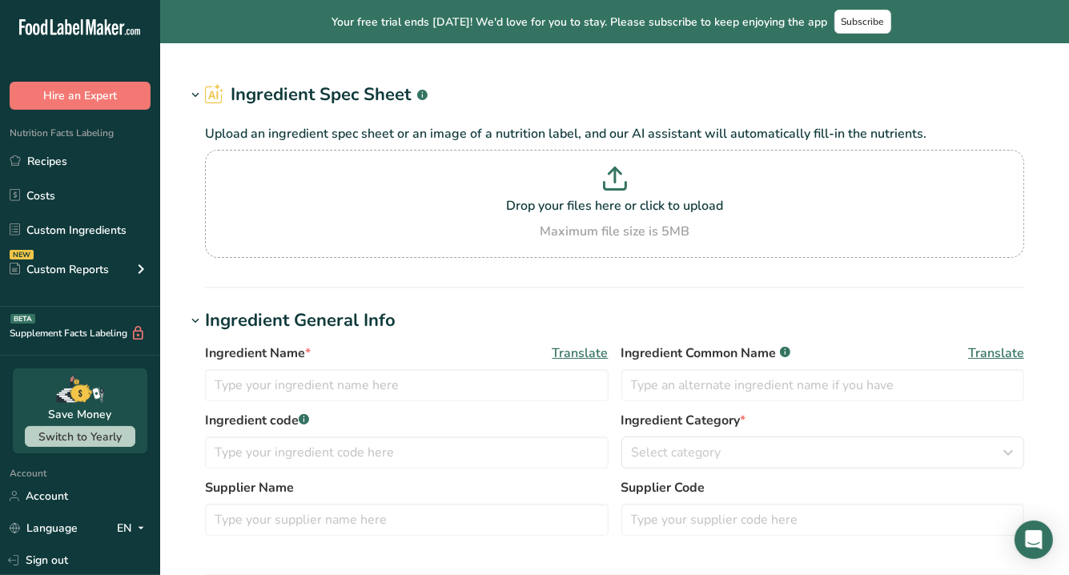
type input "80/20 Fondant"
type input "Fondant"
type input "[PERSON_NAME] Foods"
type input "150160"
type input "100"
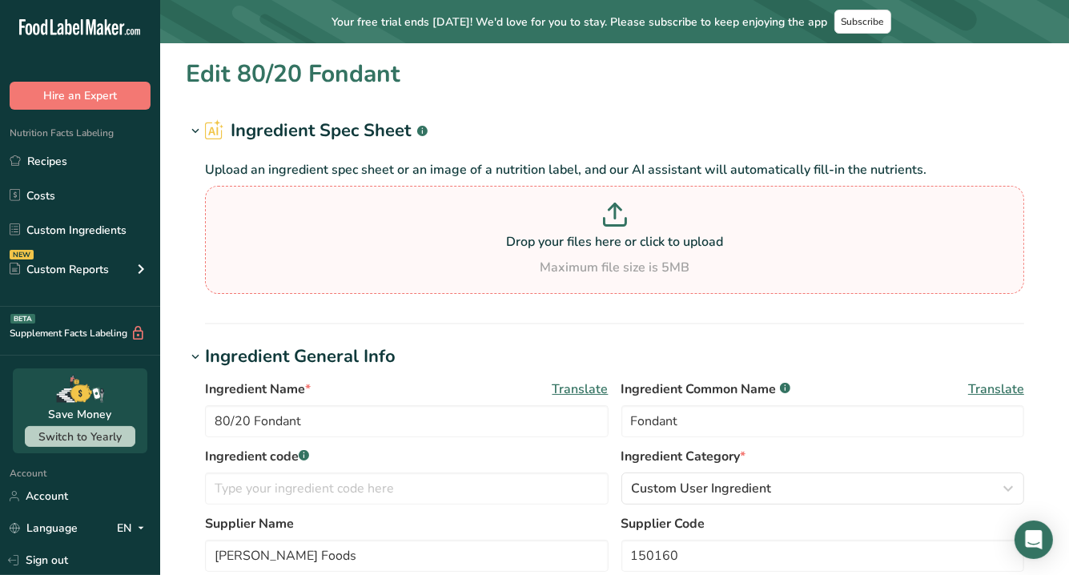
type input "360"
type KJ "1506.24"
type Fat "0"
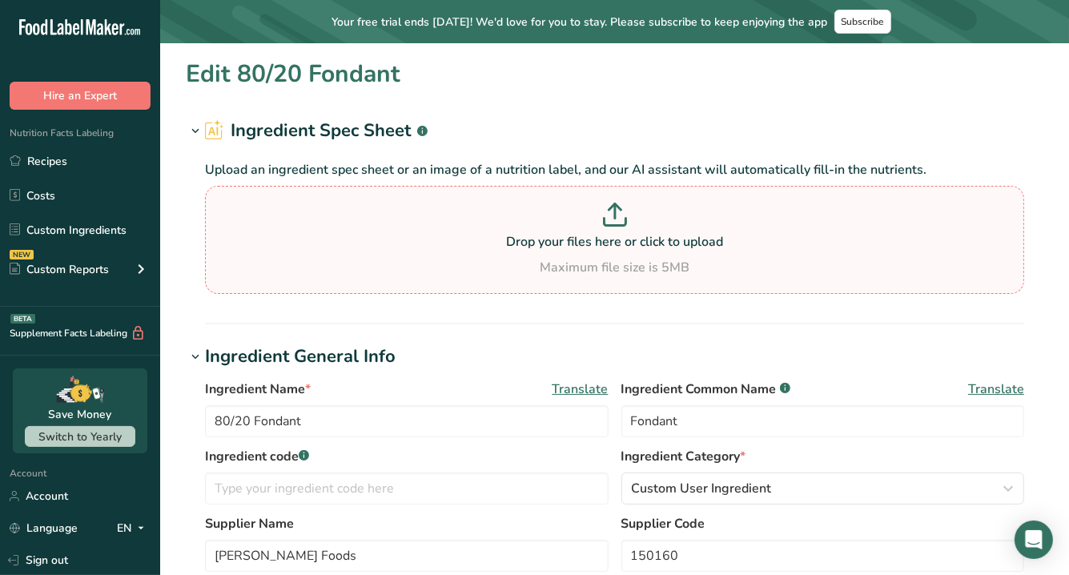
type input "0"
type Carbohydrates "89"
type Fiber "0"
type Sugars "77"
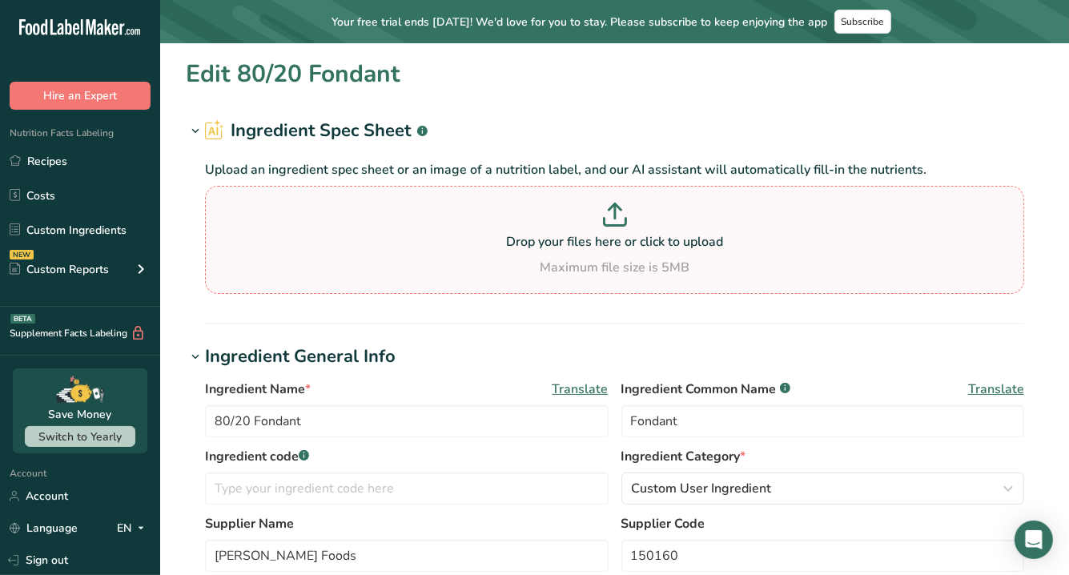
type Sugars "77"
type input "0"
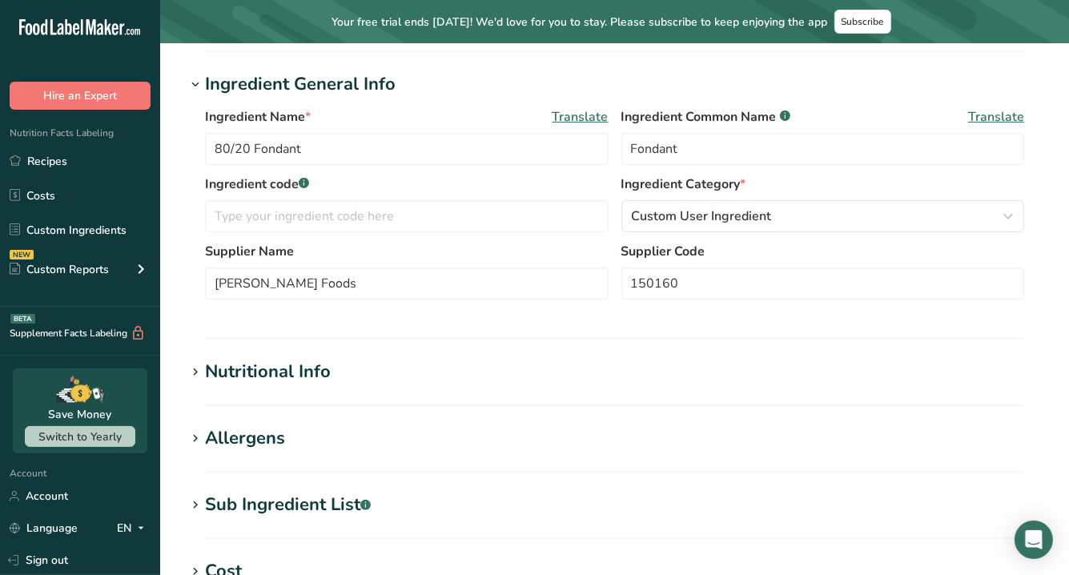
scroll to position [269, 0]
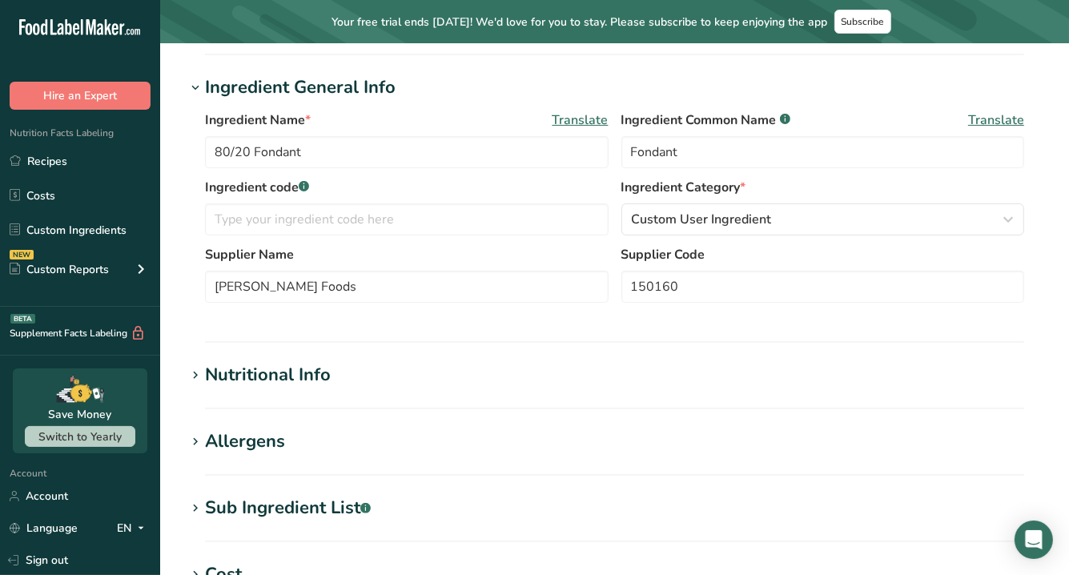
click at [283, 382] on div "Nutritional Info" at bounding box center [268, 375] width 126 height 26
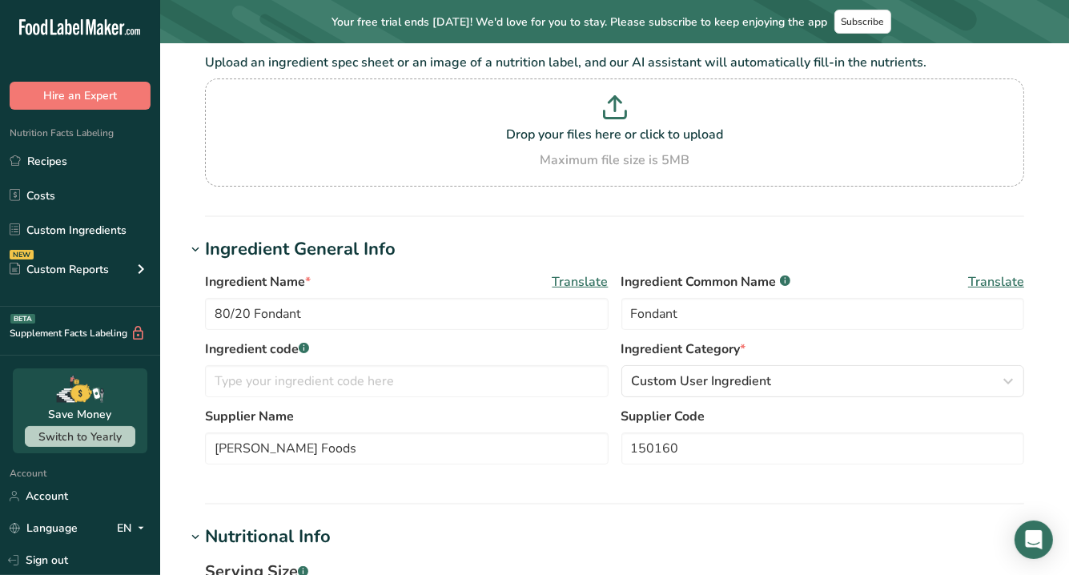
scroll to position [0, 0]
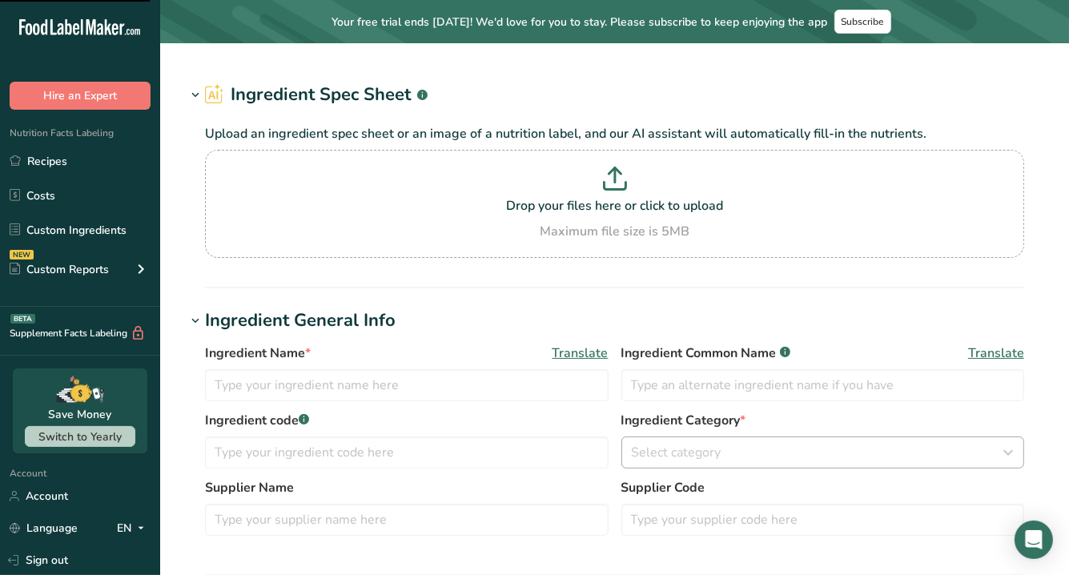
type input "Regular Corn Syrup (42/43 Corn Syrup)"
type input "Corn Syrup"
type input "255510"
type input "Sweetener Products Company"
type input "100"
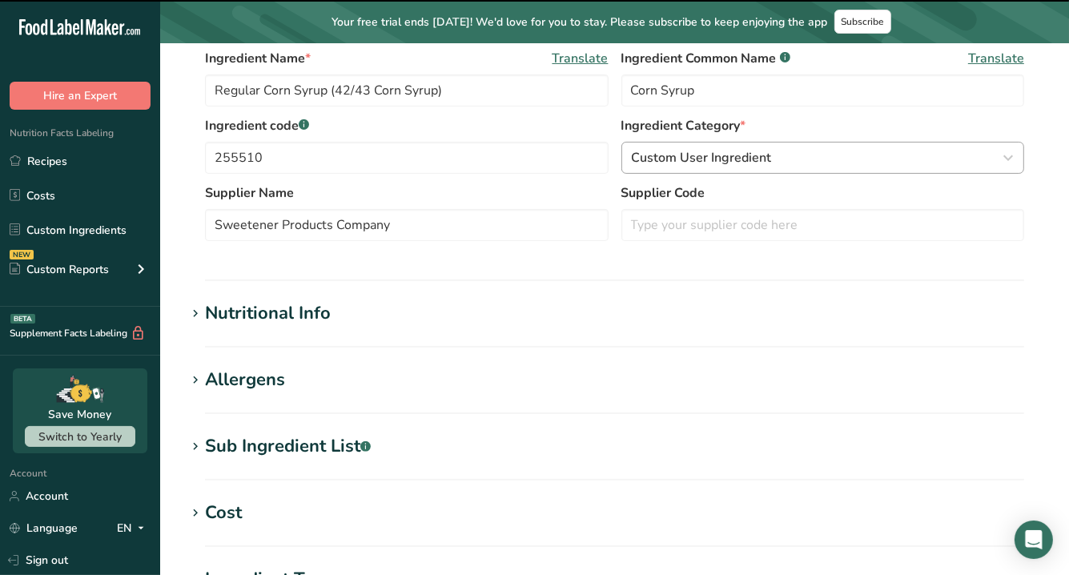
scroll to position [250, 0]
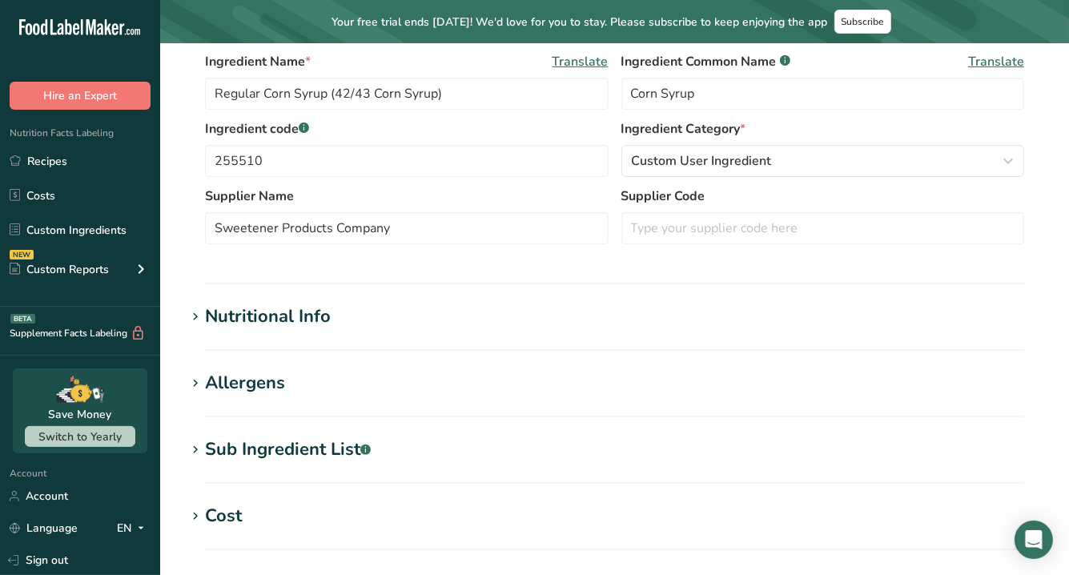
click at [332, 320] on h1 "Nutritional Info" at bounding box center [615, 317] width 858 height 26
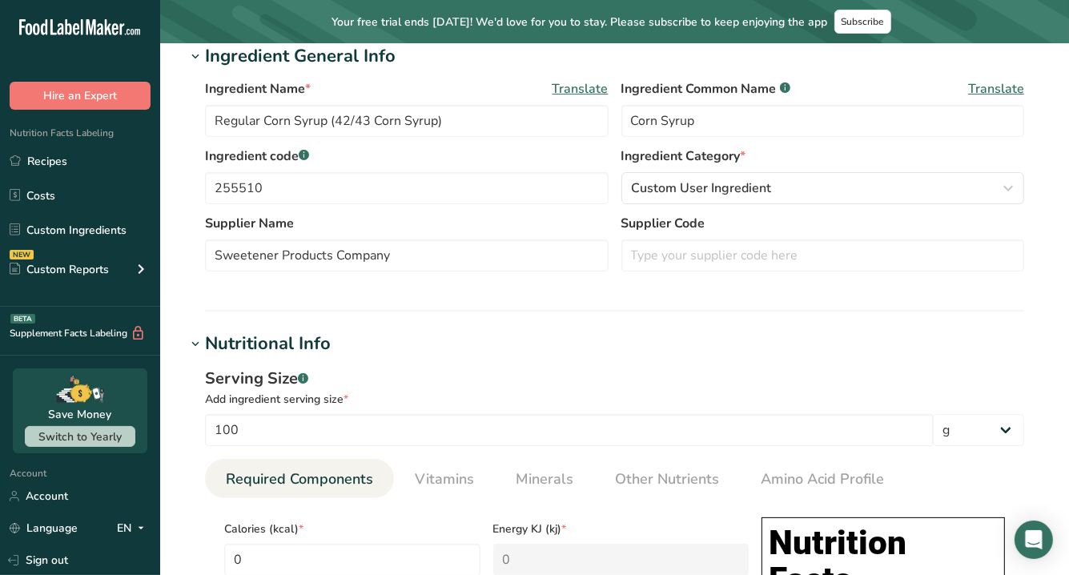
scroll to position [0, 0]
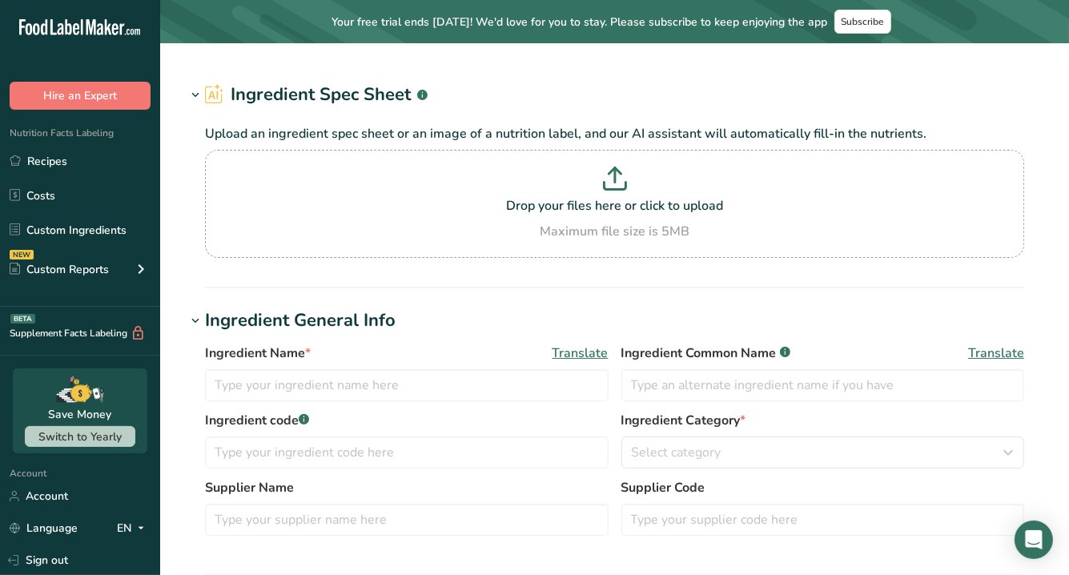
type input "Liquid Sugar Sucrose"
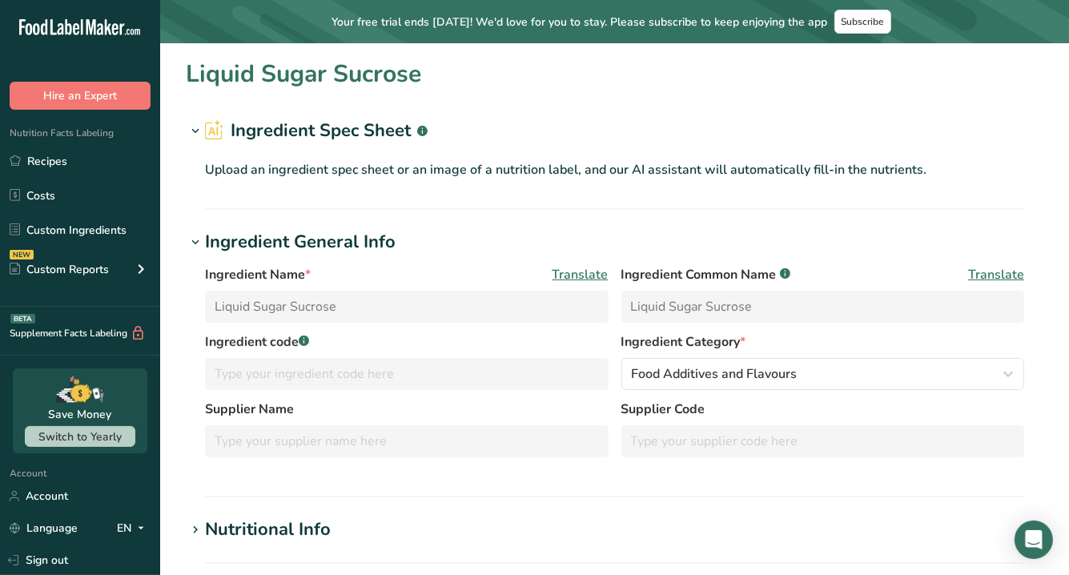
type input "270"
type KJ "1129.7"
type Fat "0"
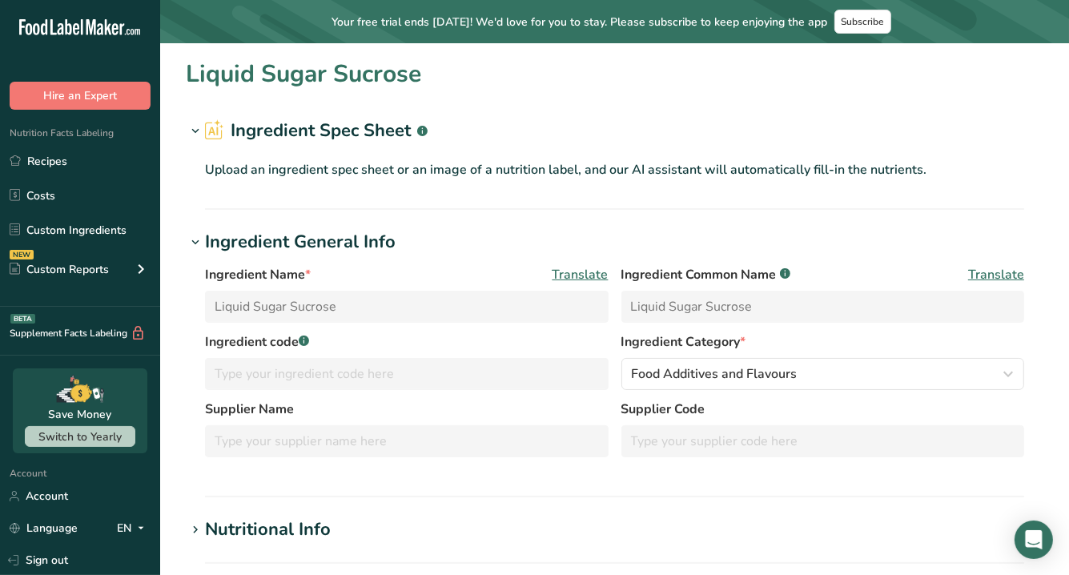
type input "0"
type input "1"
type Carbohydrates "67.5"
type Fiber "0"
type Sugars "67.5"
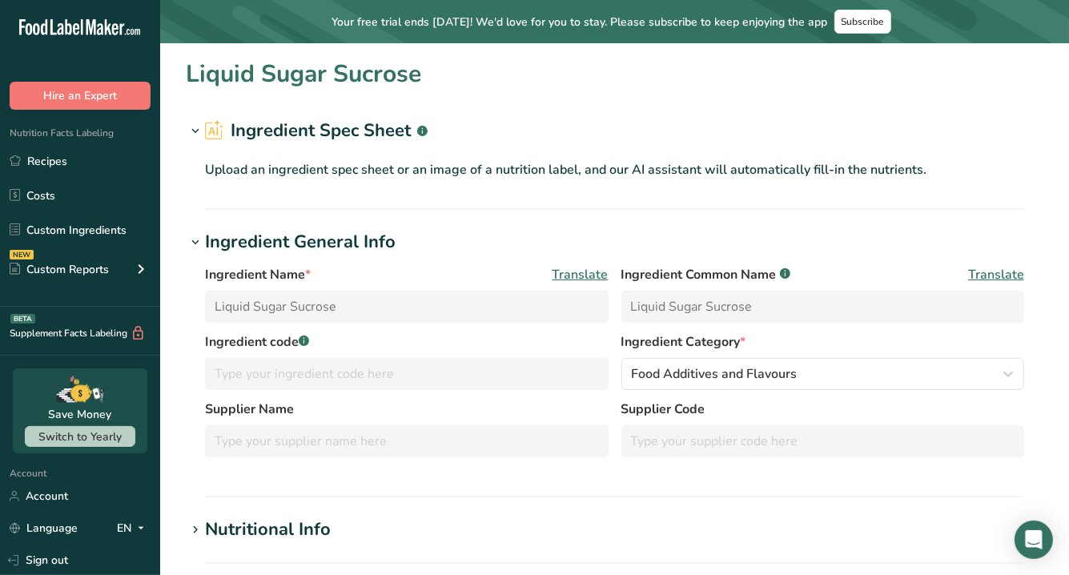
type Sugars "67.5"
type input "0"
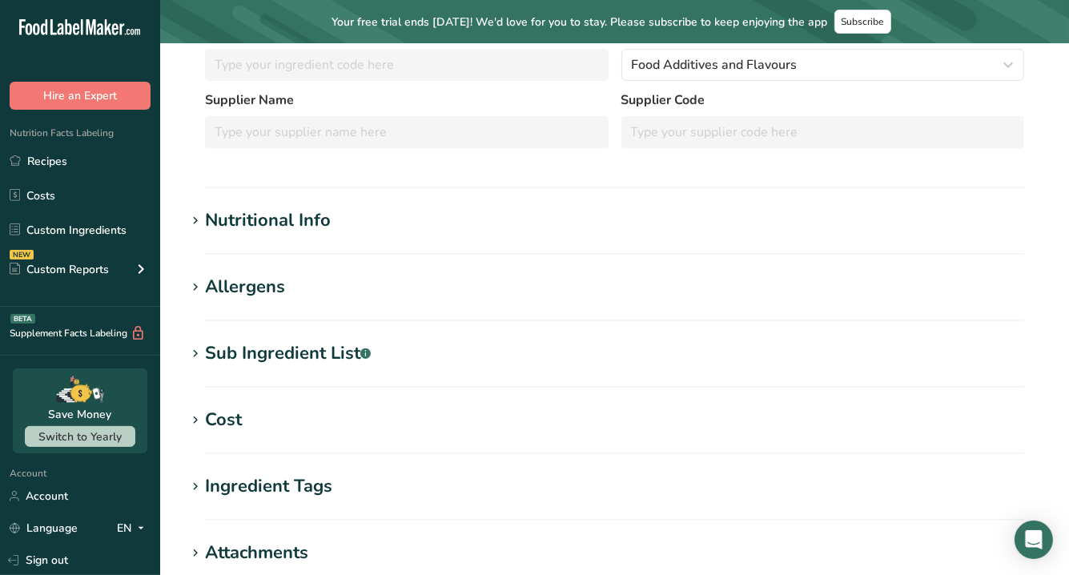
scroll to position [310, 0]
click at [258, 214] on div "Nutritional Info" at bounding box center [268, 220] width 126 height 26
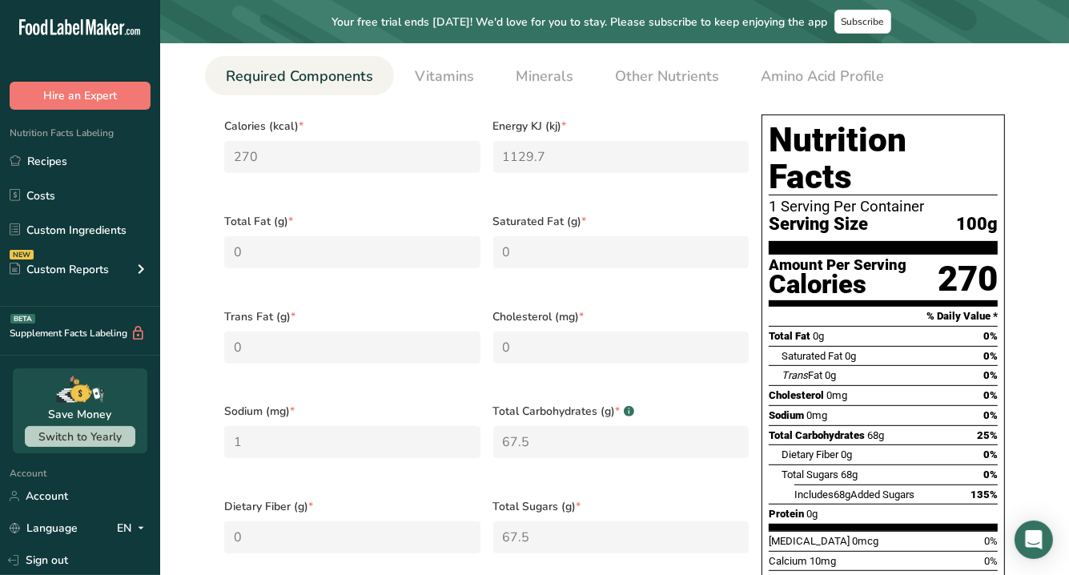
scroll to position [511, 0]
